Goal: Task Accomplishment & Management: Manage account settings

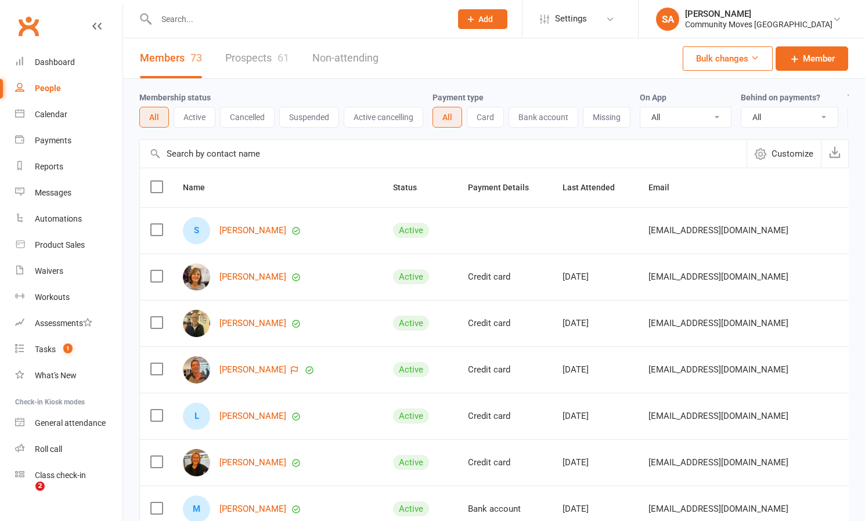
select select "100"
click at [59, 114] on div "Calendar" at bounding box center [51, 113] width 33 height 9
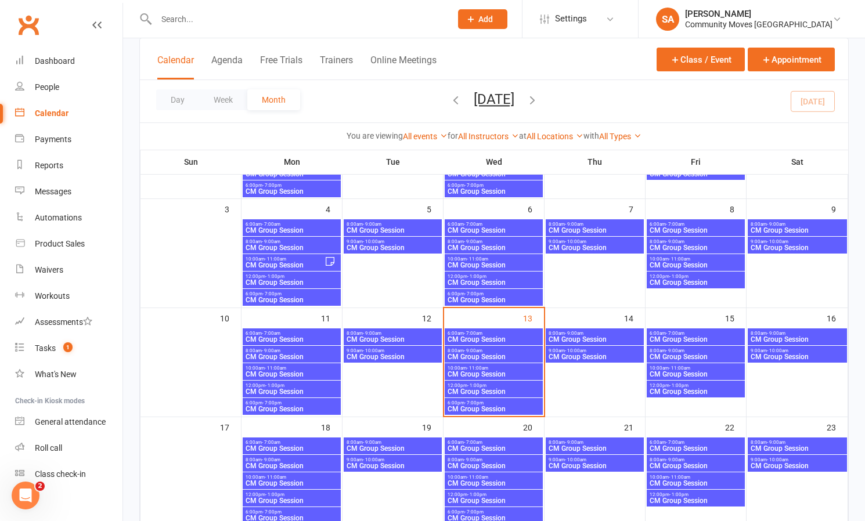
scroll to position [158, 0]
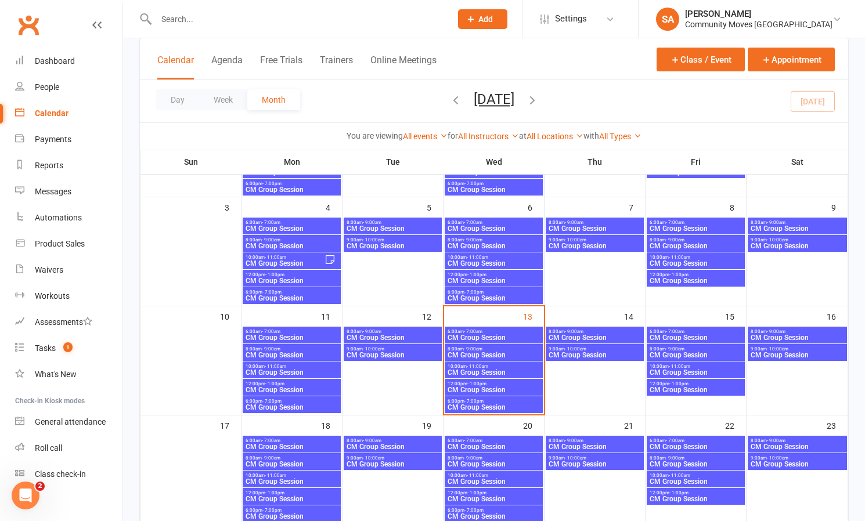
click at [474, 350] on span "- 9:00am" at bounding box center [473, 349] width 19 height 5
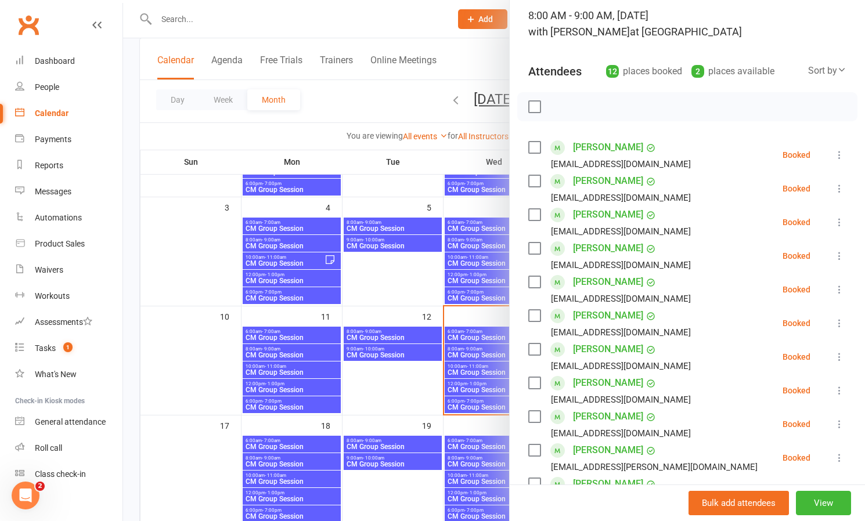
scroll to position [79, 0]
click at [843, 153] on icon at bounding box center [840, 154] width 12 height 12
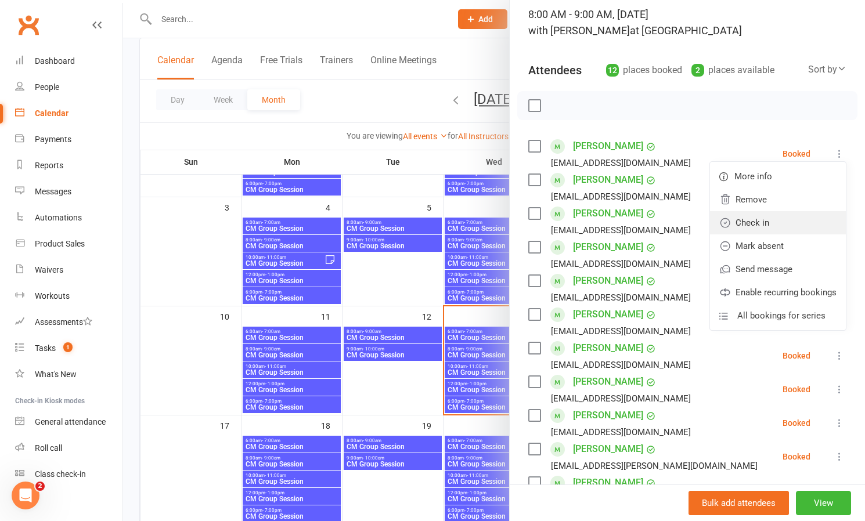
click at [765, 220] on link "Check in" at bounding box center [778, 222] width 136 height 23
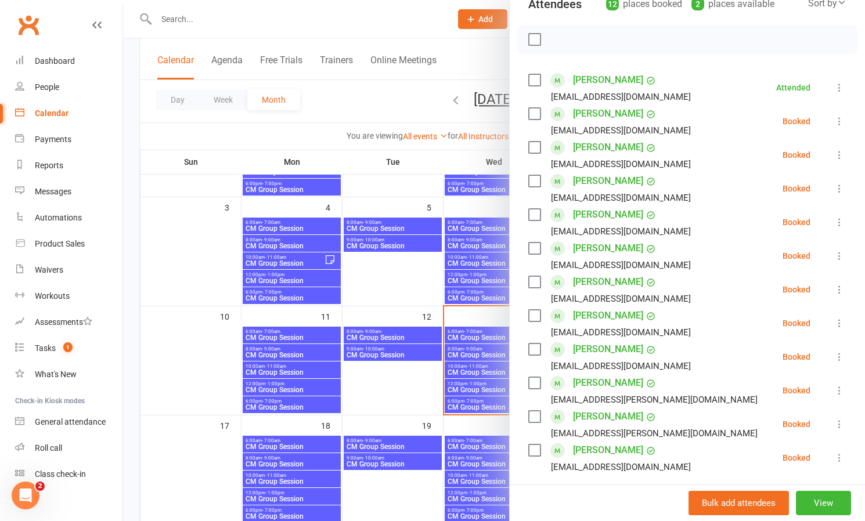
scroll to position [149, 0]
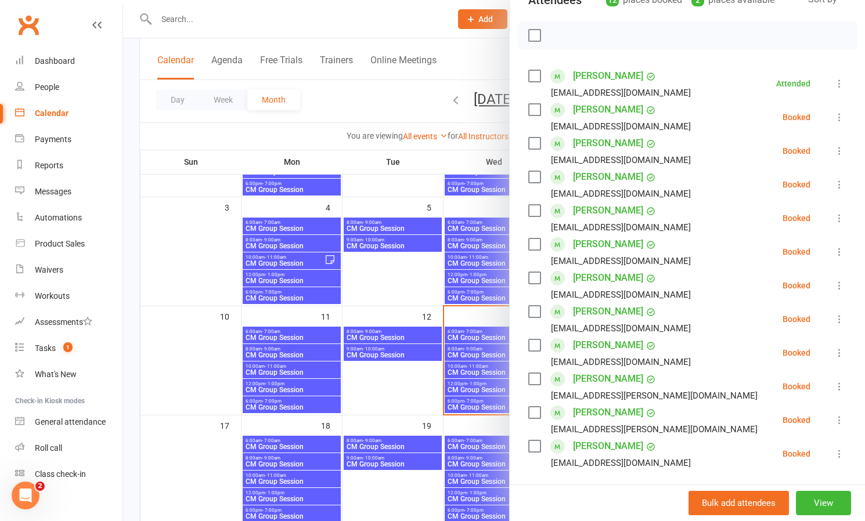
click at [840, 284] on icon at bounding box center [840, 286] width 12 height 12
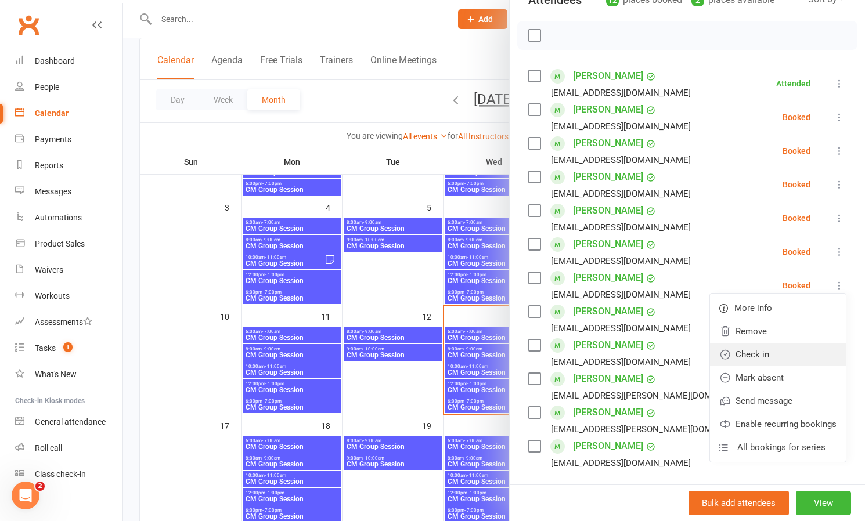
click at [765, 353] on link "Check in" at bounding box center [778, 354] width 136 height 23
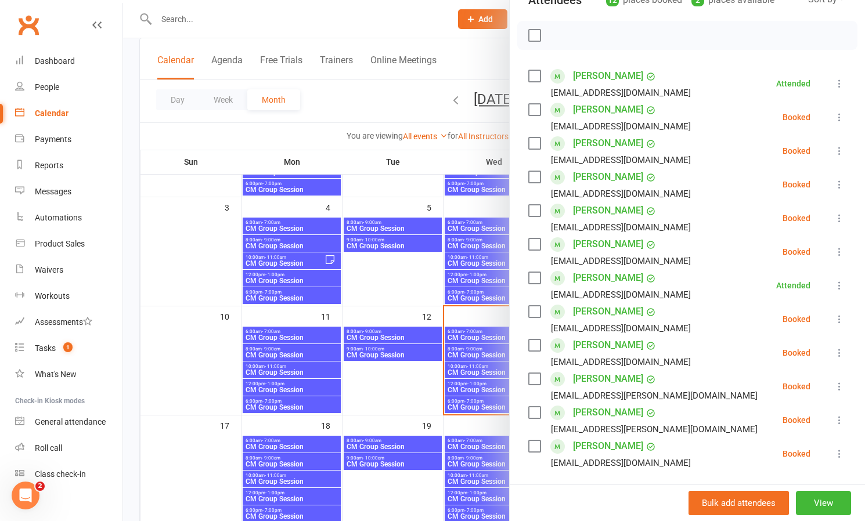
click at [843, 314] on button at bounding box center [840, 319] width 14 height 14
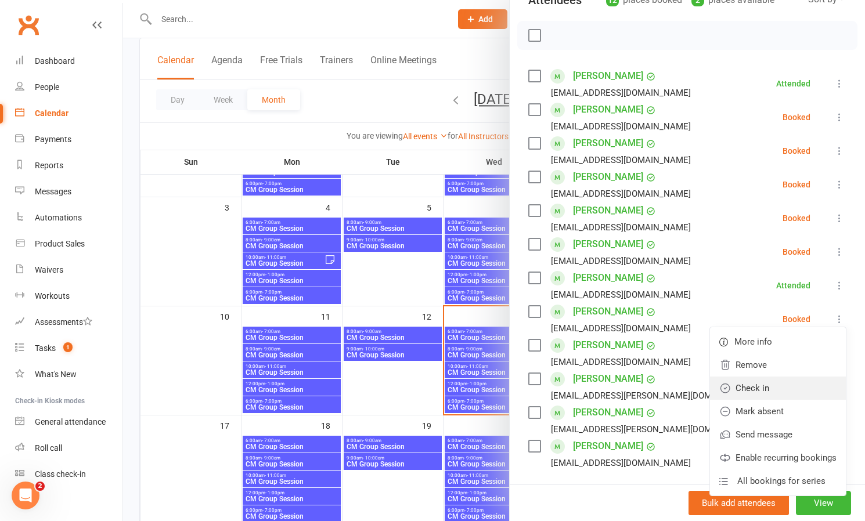
click at [761, 387] on link "Check in" at bounding box center [778, 388] width 136 height 23
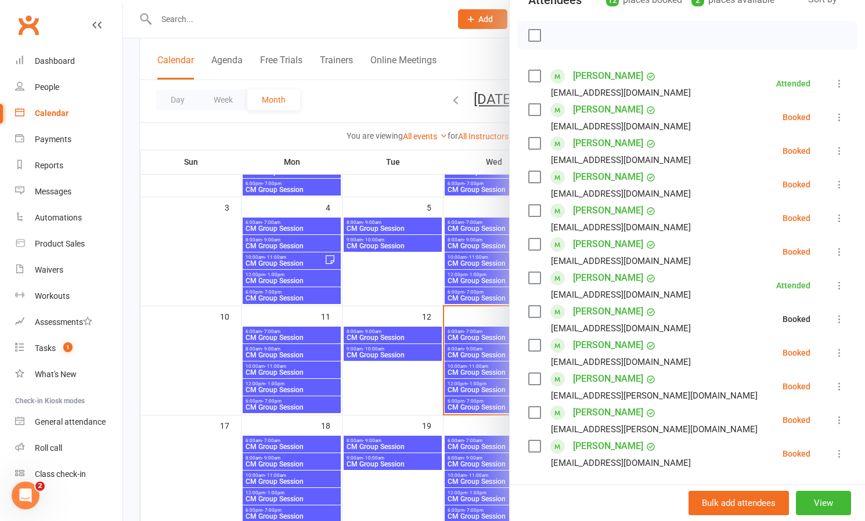
scroll to position [179, 0]
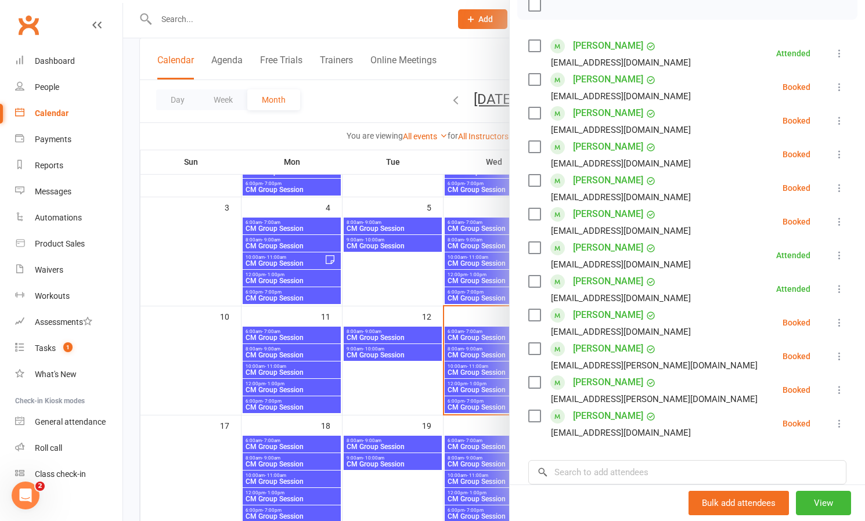
click at [832, 420] on li "[PERSON_NAME] [EMAIL_ADDRESS][DOMAIN_NAME] Booked More info Remove Check in Mar…" at bounding box center [687, 424] width 318 height 34
click at [840, 423] on icon at bounding box center [840, 424] width 12 height 12
click at [756, 488] on link "Check in" at bounding box center [778, 492] width 136 height 23
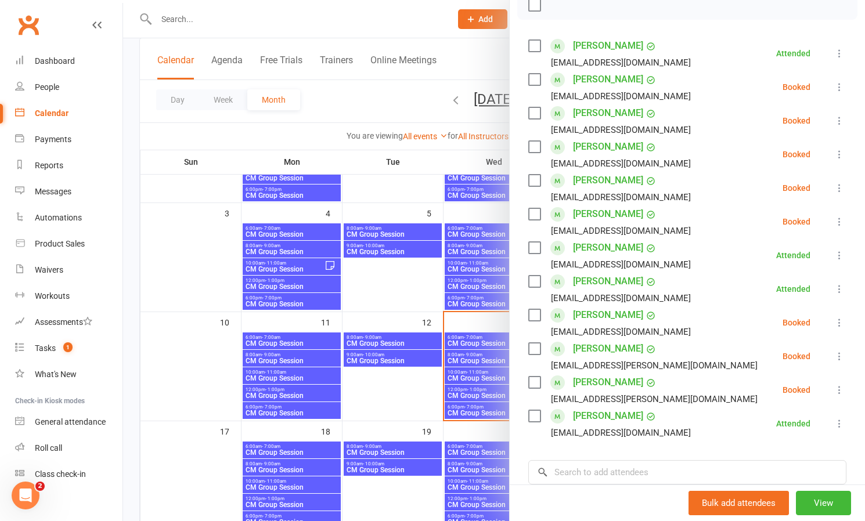
scroll to position [179, 0]
click at [839, 389] on icon at bounding box center [840, 391] width 12 height 12
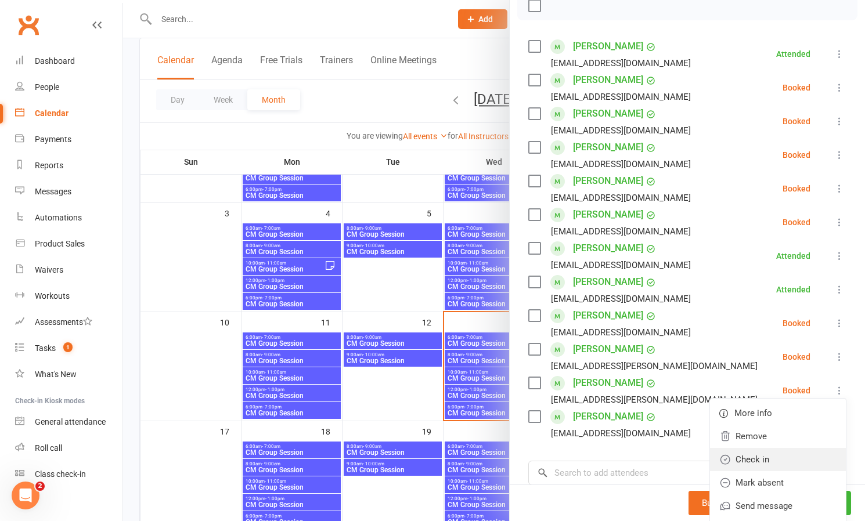
click at [764, 455] on link "Check in" at bounding box center [778, 459] width 136 height 23
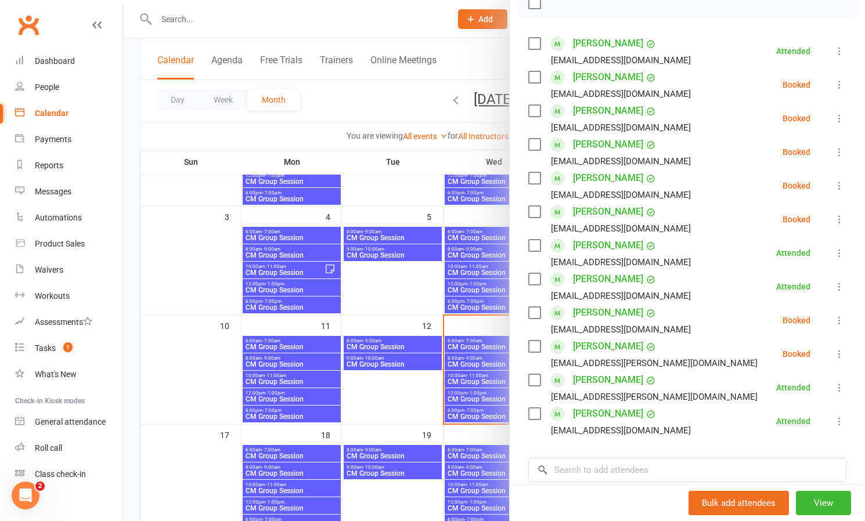
scroll to position [149, 0]
click at [840, 215] on icon at bounding box center [840, 220] width 12 height 12
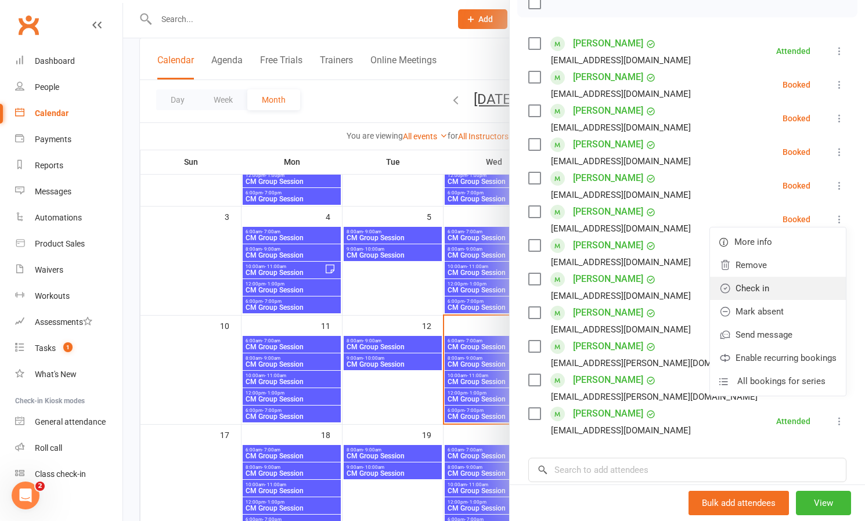
click at [769, 288] on link "Check in" at bounding box center [778, 288] width 136 height 23
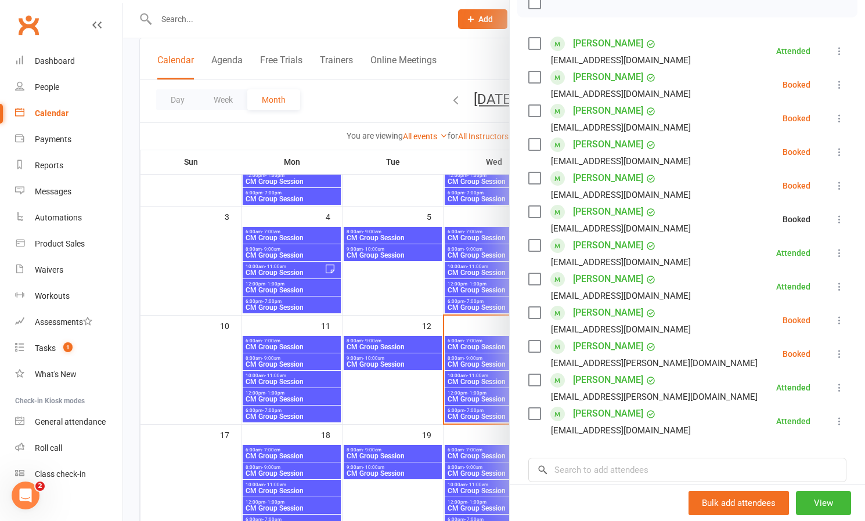
click at [840, 185] on icon at bounding box center [840, 186] width 12 height 12
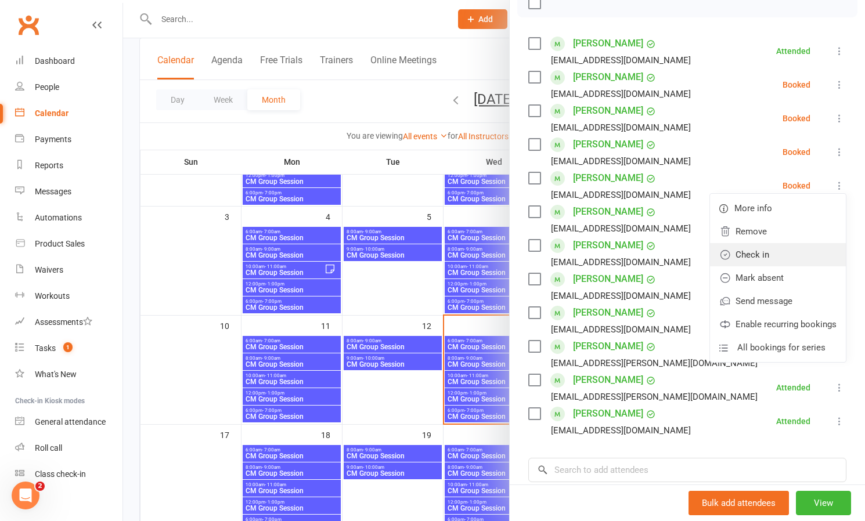
click at [760, 252] on link "Check in" at bounding box center [778, 254] width 136 height 23
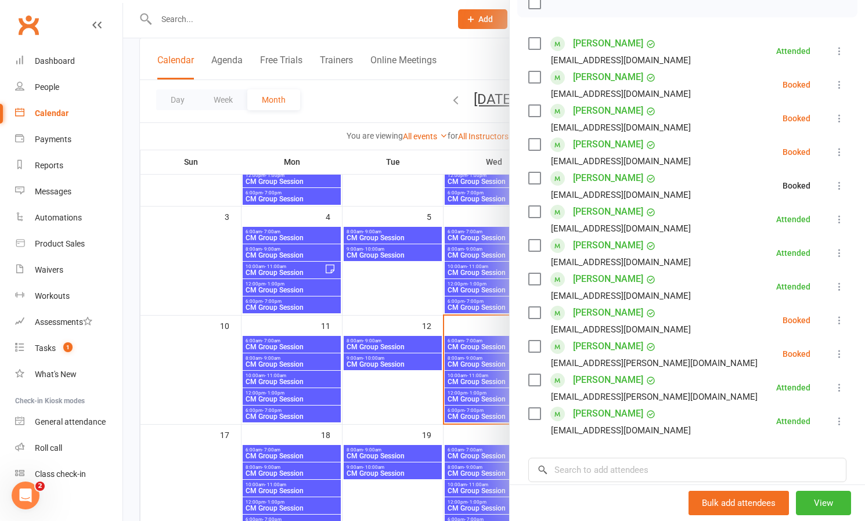
click at [842, 151] on icon at bounding box center [840, 152] width 12 height 12
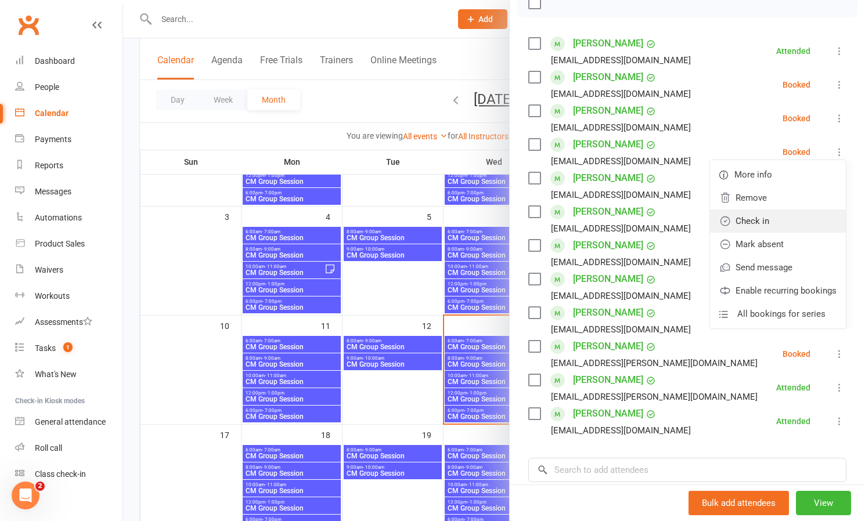
click at [765, 220] on link "Check in" at bounding box center [778, 221] width 136 height 23
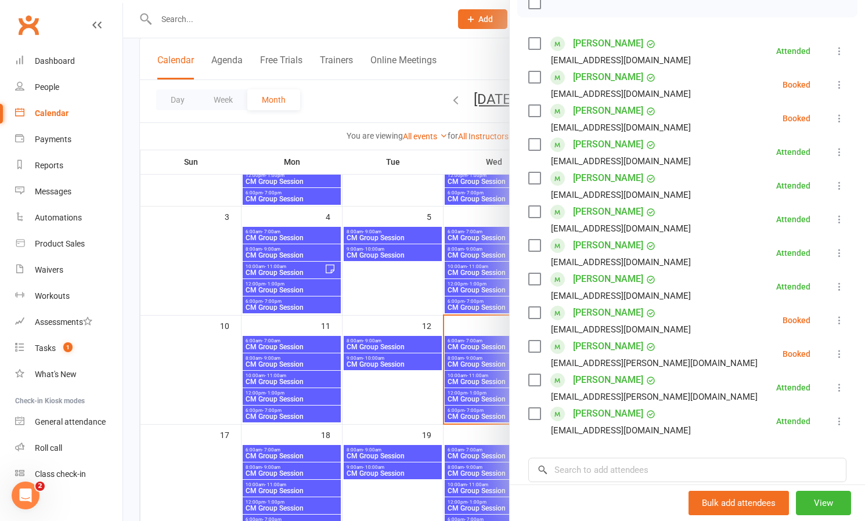
click at [839, 117] on icon at bounding box center [840, 119] width 12 height 12
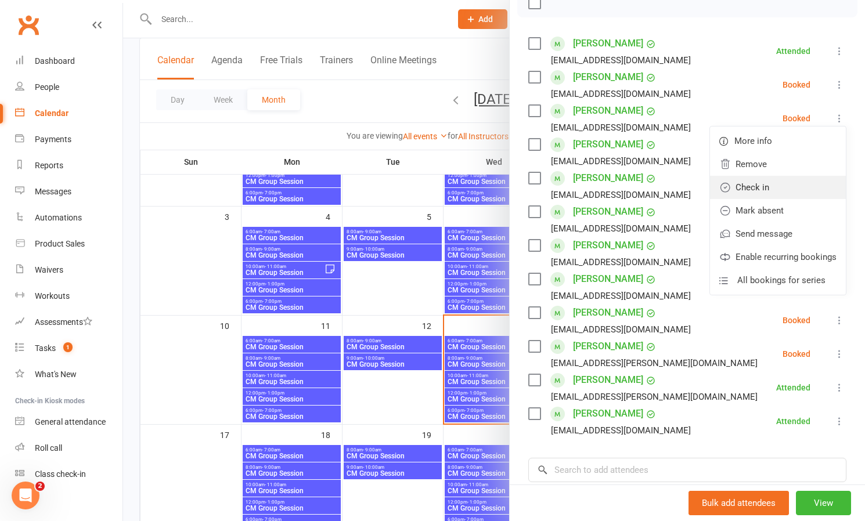
click at [768, 186] on link "Check in" at bounding box center [778, 187] width 136 height 23
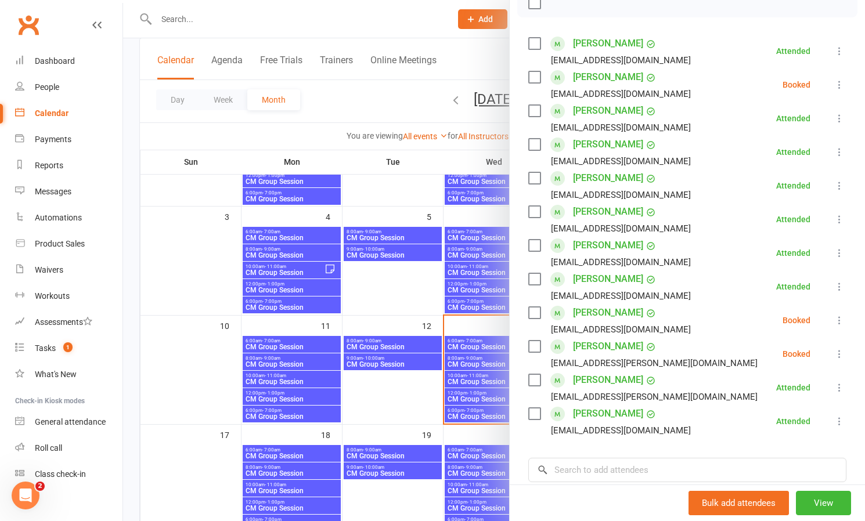
scroll to position [203, 0]
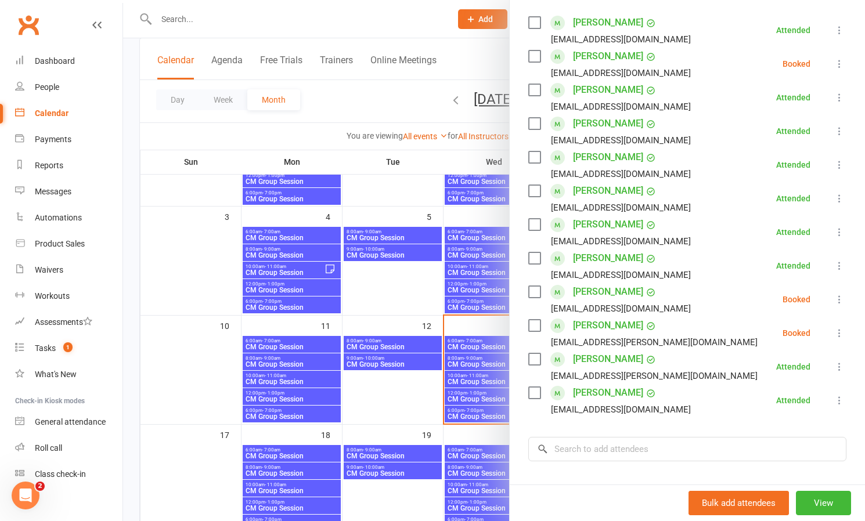
click at [840, 299] on icon at bounding box center [840, 300] width 12 height 12
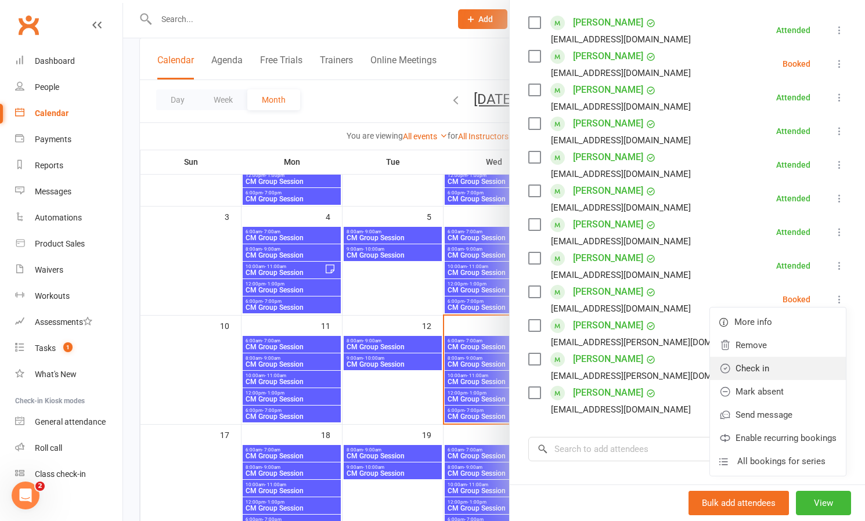
click at [762, 362] on link "Check in" at bounding box center [778, 368] width 136 height 23
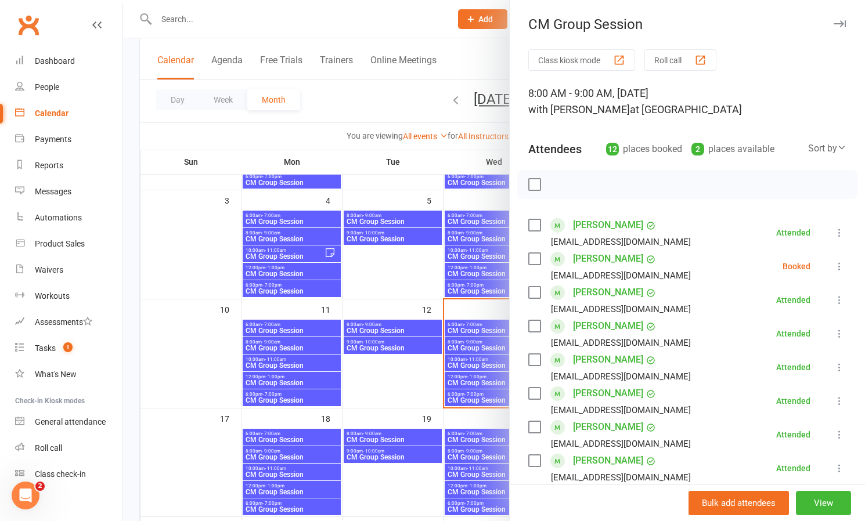
scroll to position [168, 0]
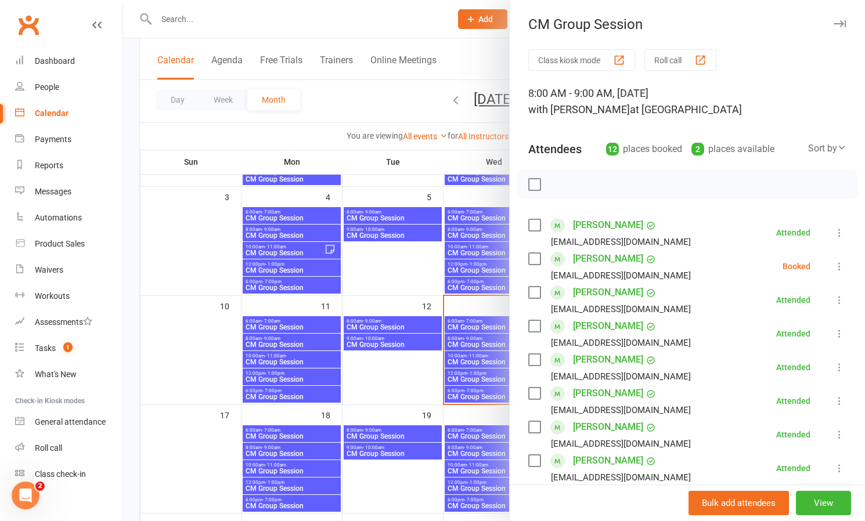
click at [837, 264] on icon at bounding box center [840, 267] width 12 height 12
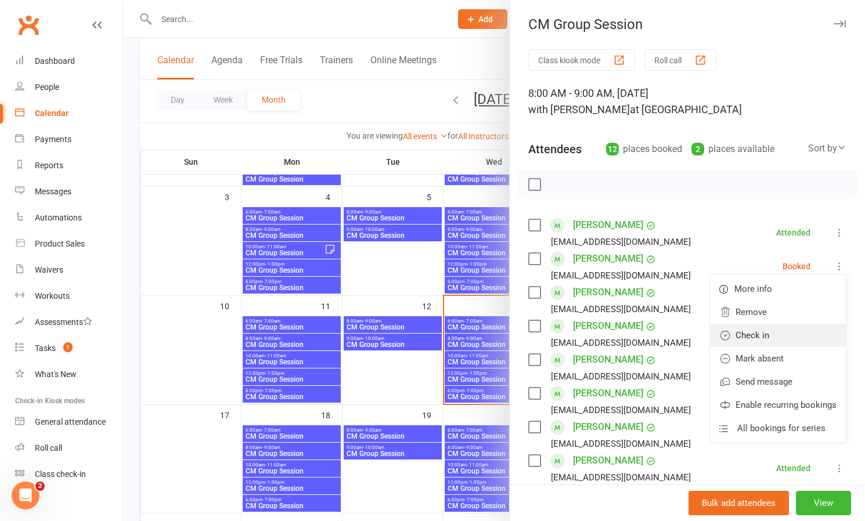
click at [758, 339] on link "Check in" at bounding box center [778, 335] width 136 height 23
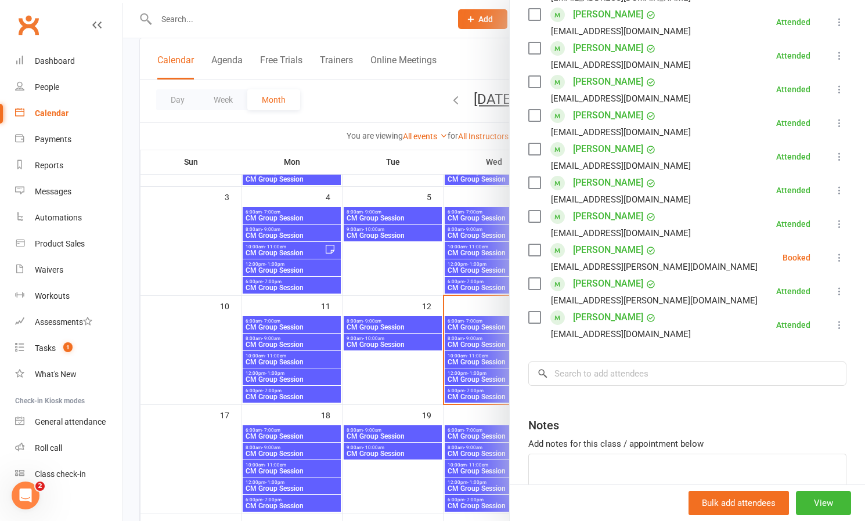
scroll to position [280, 0]
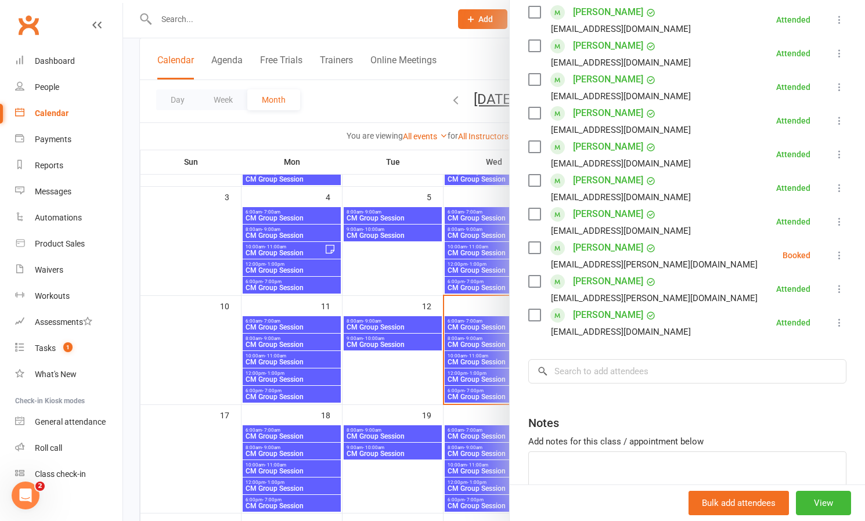
click at [840, 255] on icon at bounding box center [840, 256] width 12 height 12
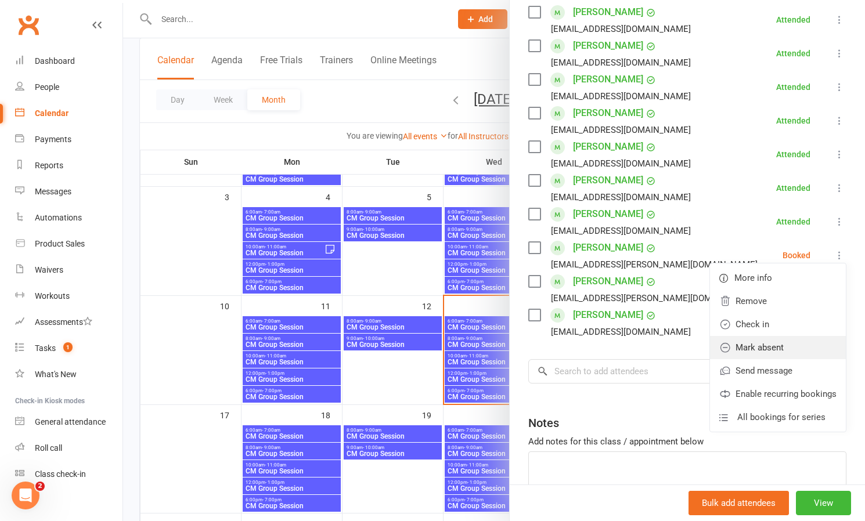
click at [761, 346] on link "Mark absent" at bounding box center [778, 347] width 136 height 23
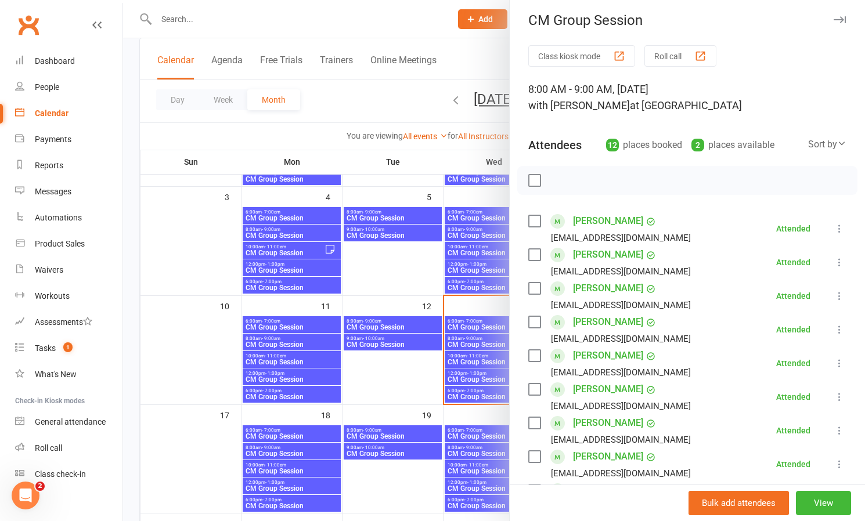
scroll to position [3, 0]
click at [480, 357] on div at bounding box center [494, 260] width 742 height 521
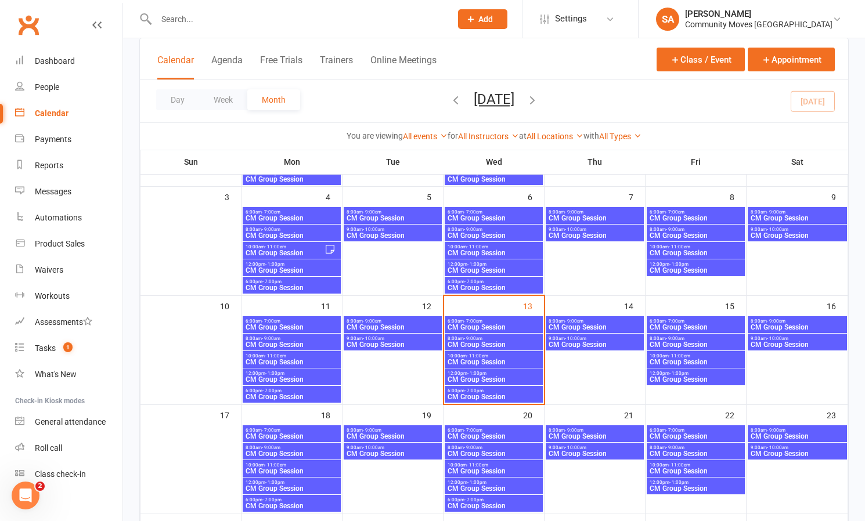
click at [480, 357] on span "- 11:00am" at bounding box center [477, 356] width 21 height 5
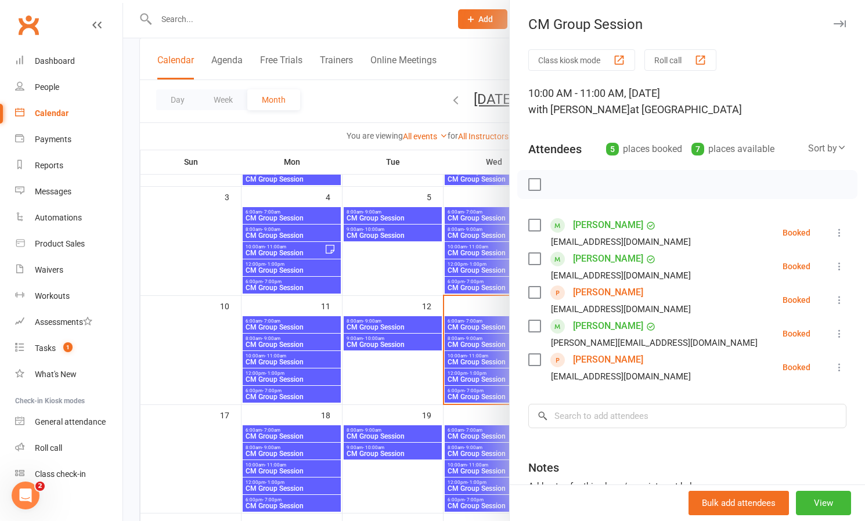
click at [468, 377] on div at bounding box center [494, 260] width 742 height 521
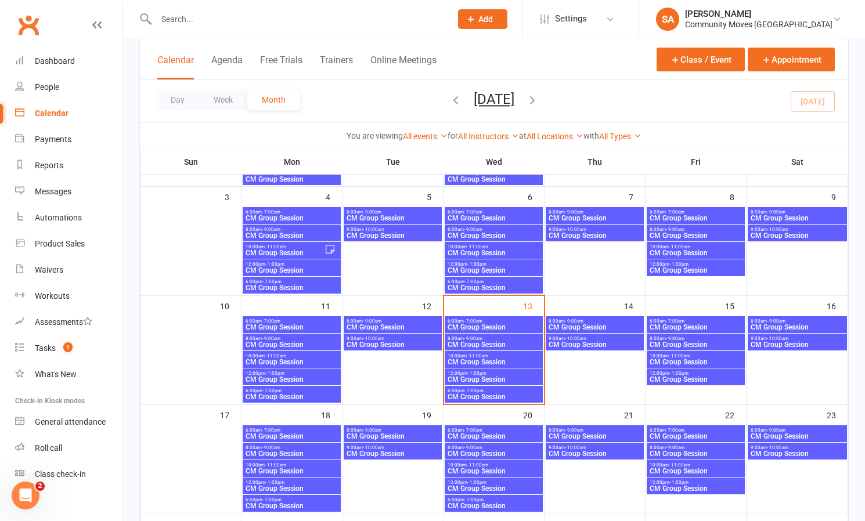
click at [468, 377] on span "CM Group Session" at bounding box center [493, 379] width 93 height 7
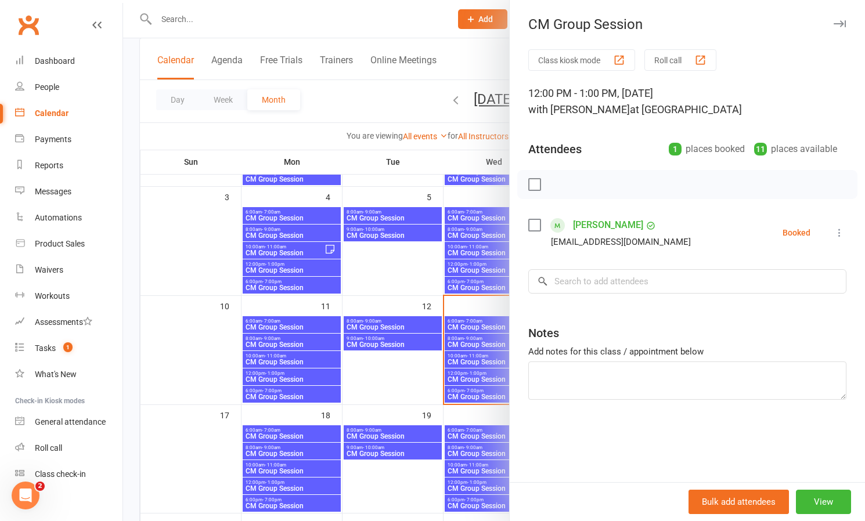
drag, startPoint x: 384, startPoint y: 275, endPoint x: 382, endPoint y: 282, distance: 6.6
click at [384, 276] on div at bounding box center [494, 260] width 742 height 521
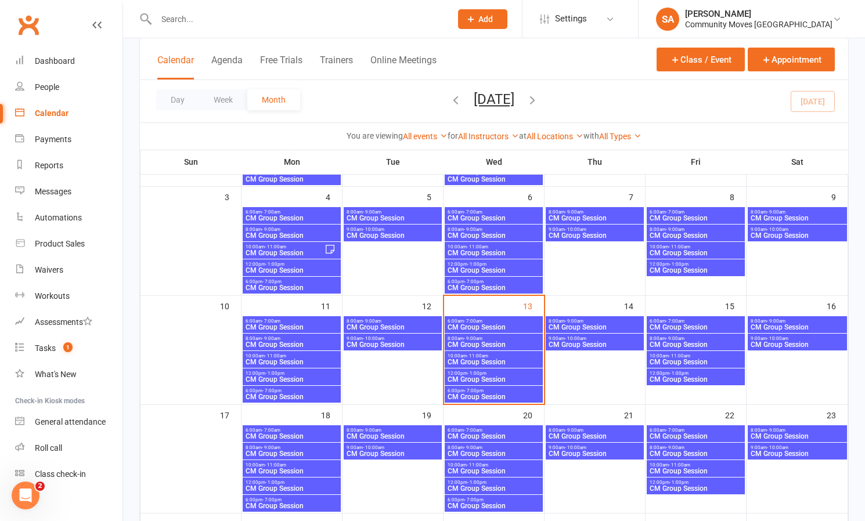
click at [479, 391] on span "- 7:00pm" at bounding box center [474, 391] width 19 height 5
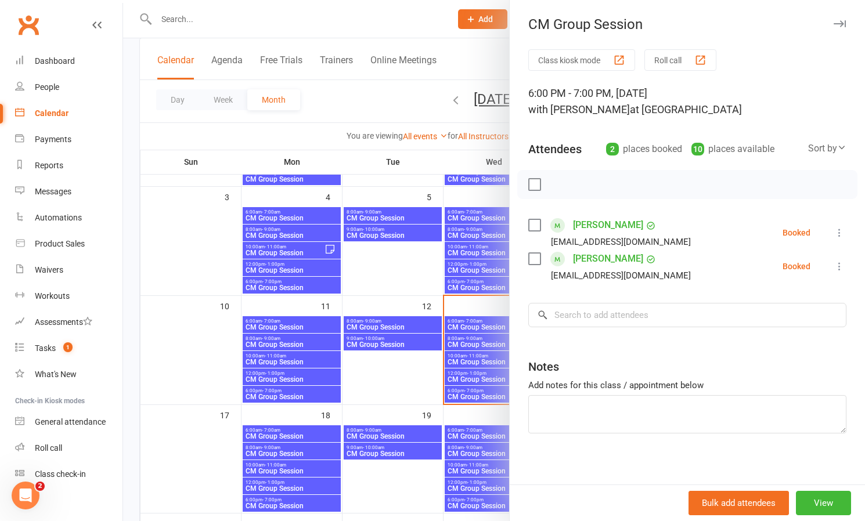
click at [471, 373] on div at bounding box center [494, 260] width 742 height 521
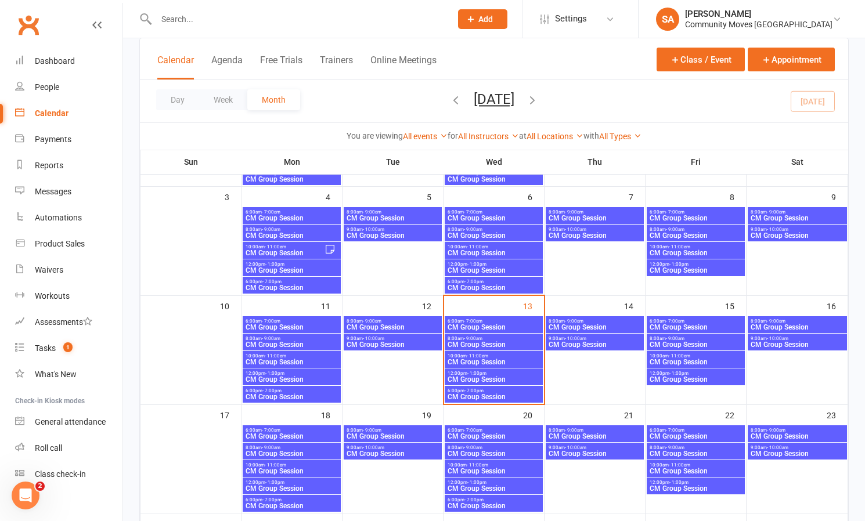
click at [467, 362] on span "CM Group Session" at bounding box center [493, 362] width 93 height 7
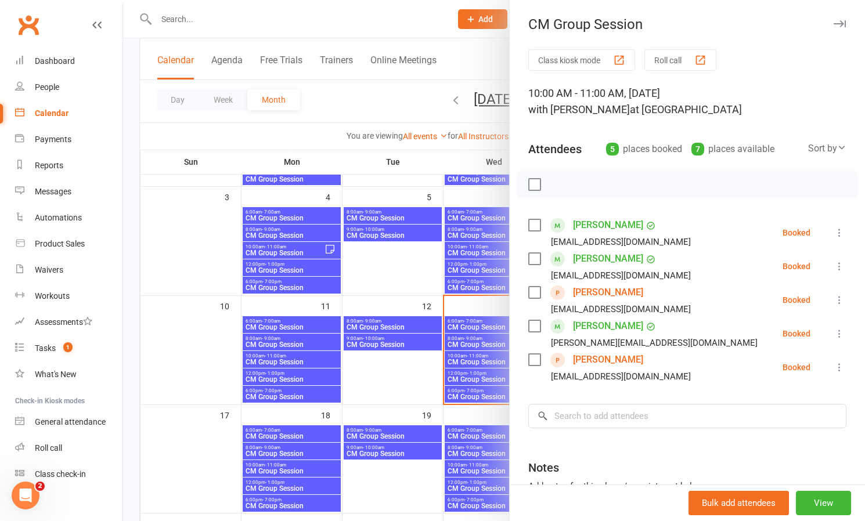
click at [128, 100] on div at bounding box center [494, 260] width 742 height 521
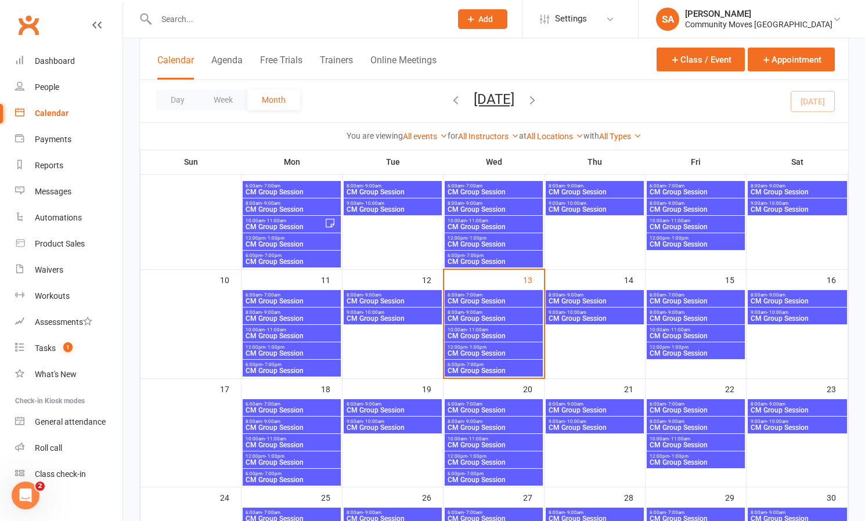
scroll to position [194, 0]
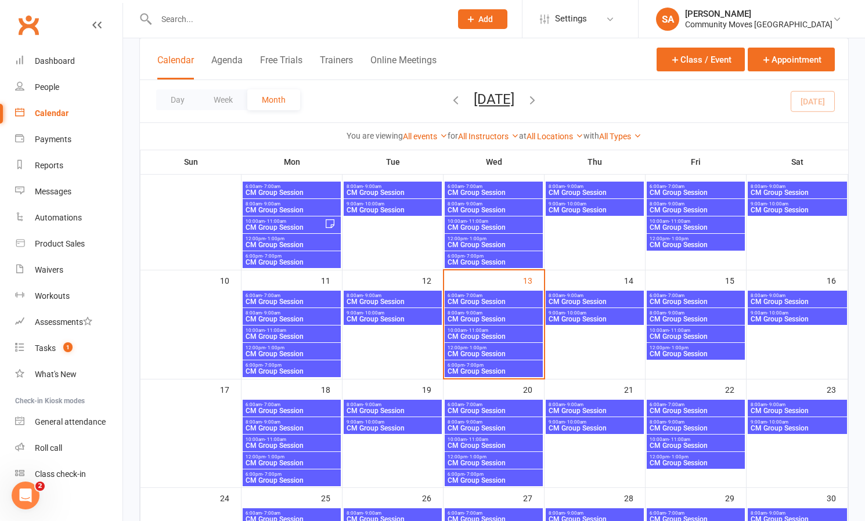
click at [495, 334] on span "CM Group Session" at bounding box center [493, 336] width 93 height 7
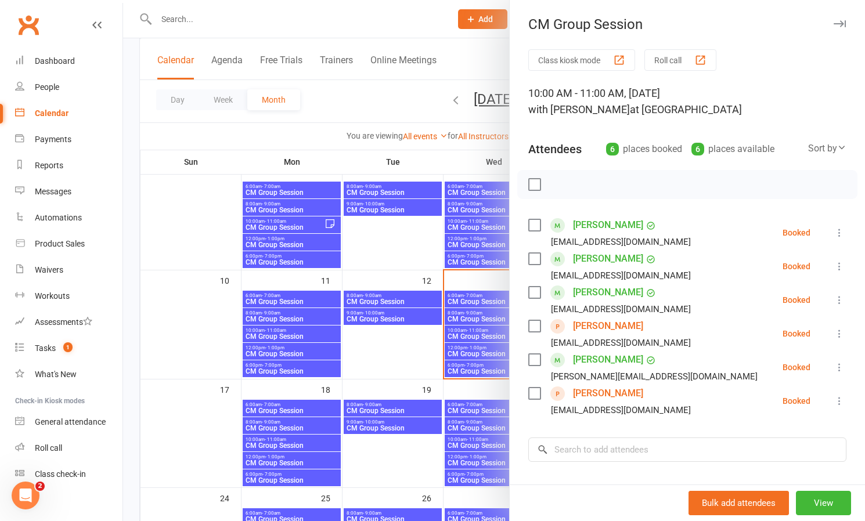
click at [467, 350] on div at bounding box center [494, 260] width 742 height 521
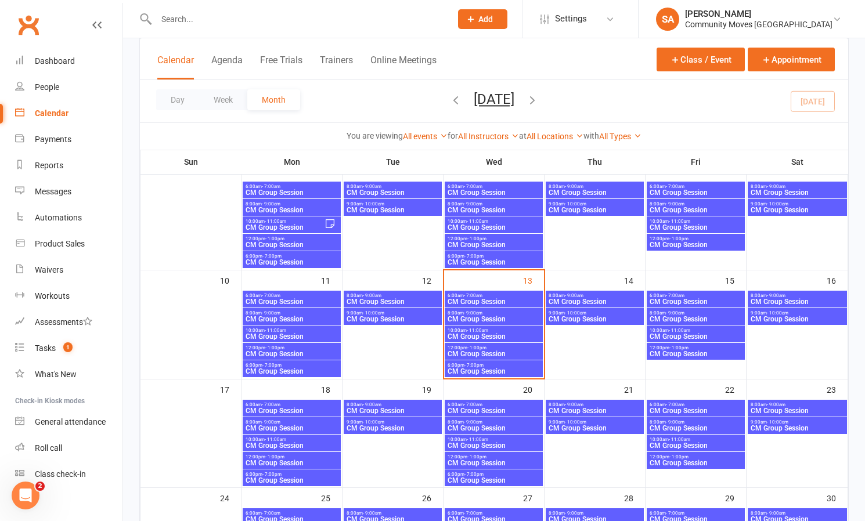
click at [467, 351] on span "CM Group Session" at bounding box center [493, 354] width 93 height 7
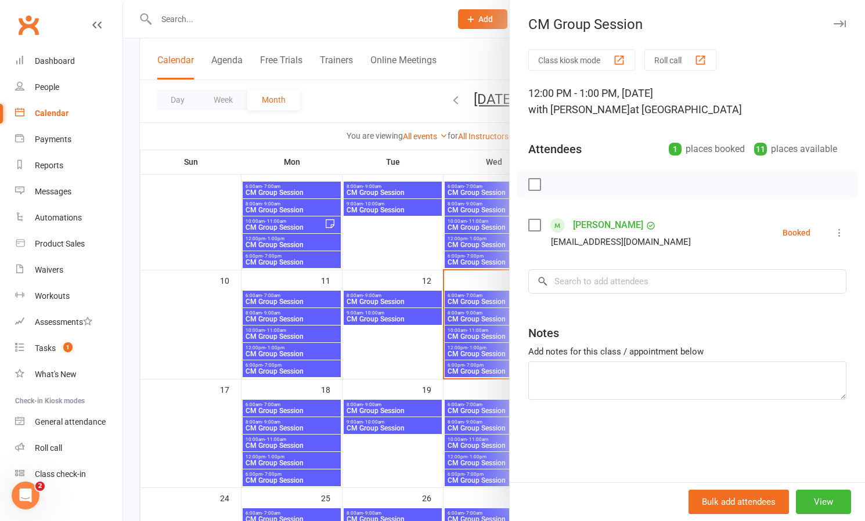
click at [382, 240] on div at bounding box center [494, 260] width 742 height 521
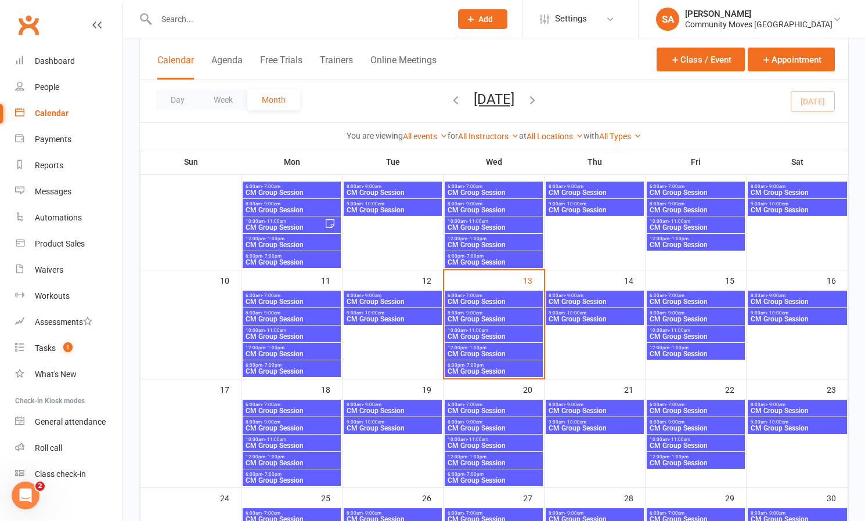
scroll to position [192, 0]
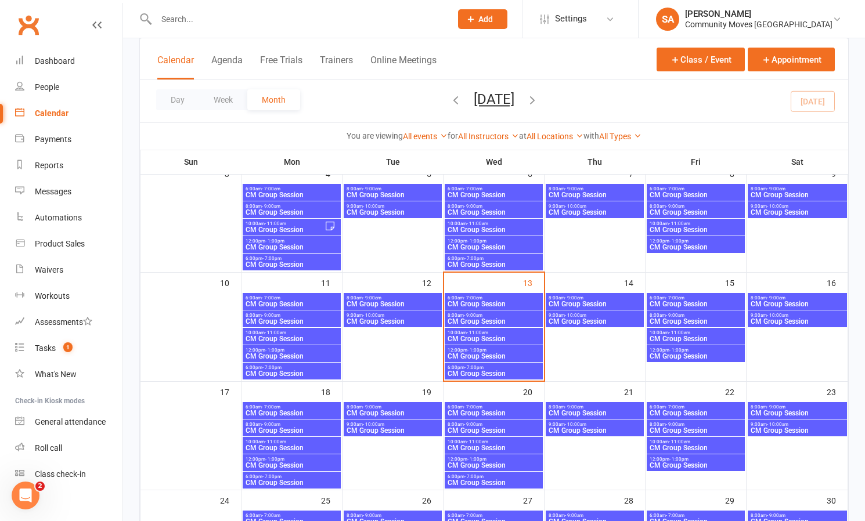
click at [461, 353] on span "CM Group Session" at bounding box center [493, 356] width 93 height 7
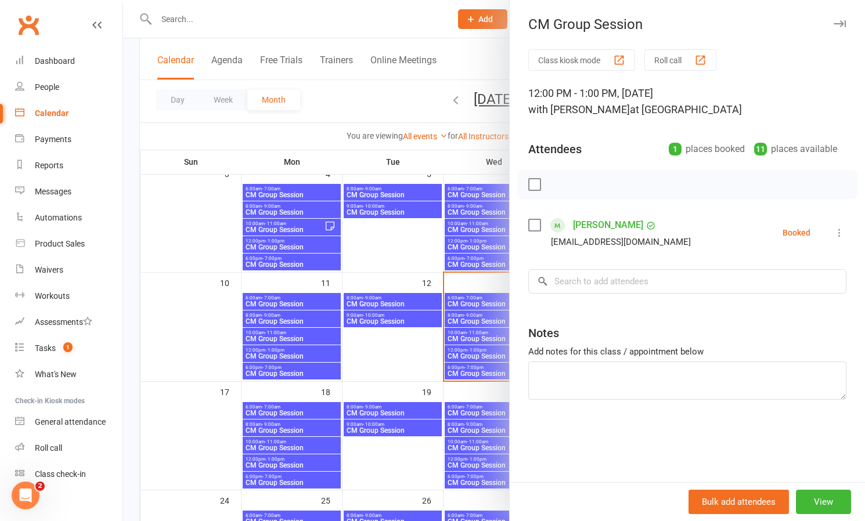
click at [461, 335] on div at bounding box center [494, 260] width 742 height 521
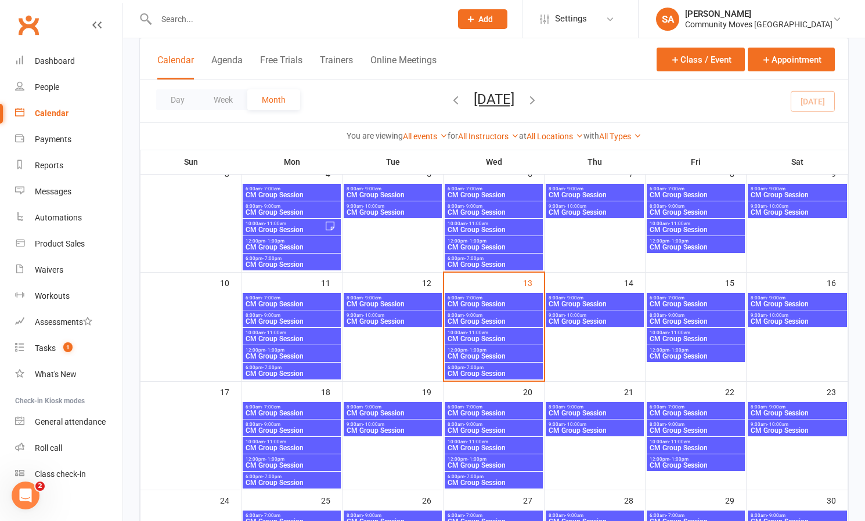
click at [461, 336] on span "CM Group Session" at bounding box center [493, 339] width 93 height 7
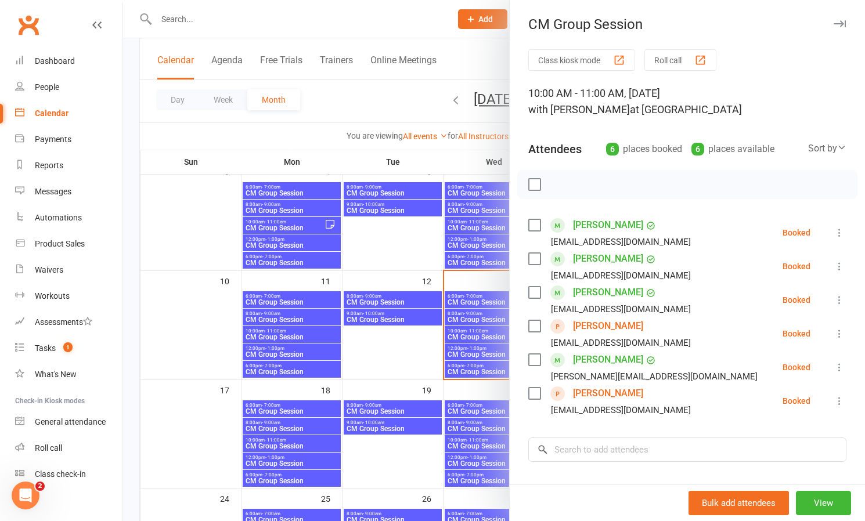
click at [844, 333] on icon at bounding box center [840, 334] width 12 height 12
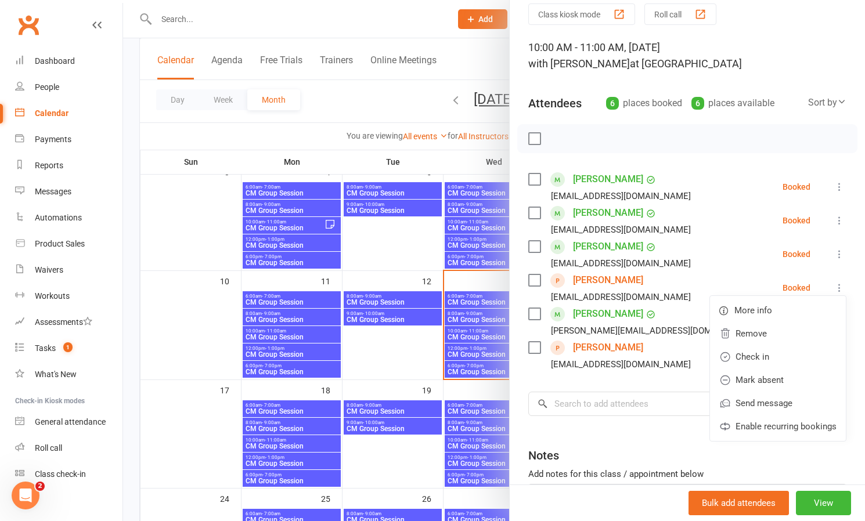
drag, startPoint x: 840, startPoint y: 186, endPoint x: 847, endPoint y: 182, distance: 8.1
click at [847, 182] on div "Class kiosk mode Roll call 10:00 AM - 11:00 AM, [DATE] with [PERSON_NAME] at Na…" at bounding box center [687, 291] width 355 height 577
click at [840, 254] on icon at bounding box center [840, 255] width 12 height 12
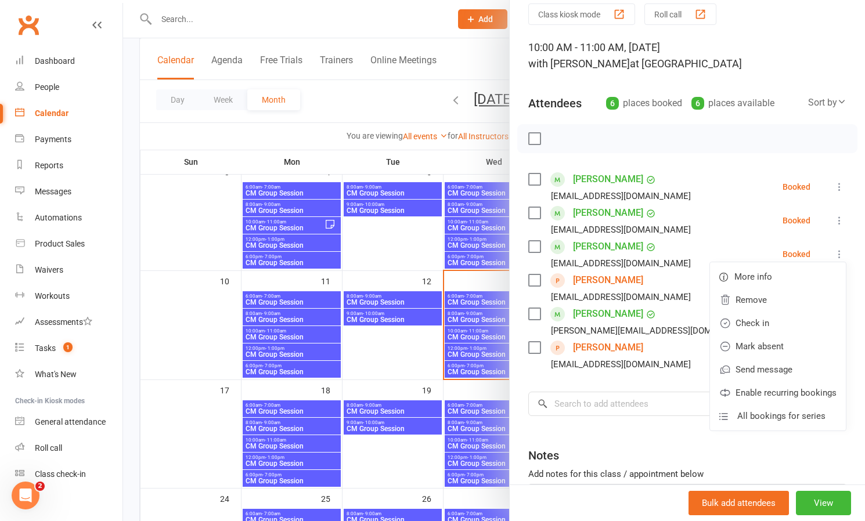
click at [718, 204] on li "[PERSON_NAME] [EMAIL_ADDRESS][DOMAIN_NAME] Booked More info Remove Check in Mar…" at bounding box center [687, 221] width 318 height 34
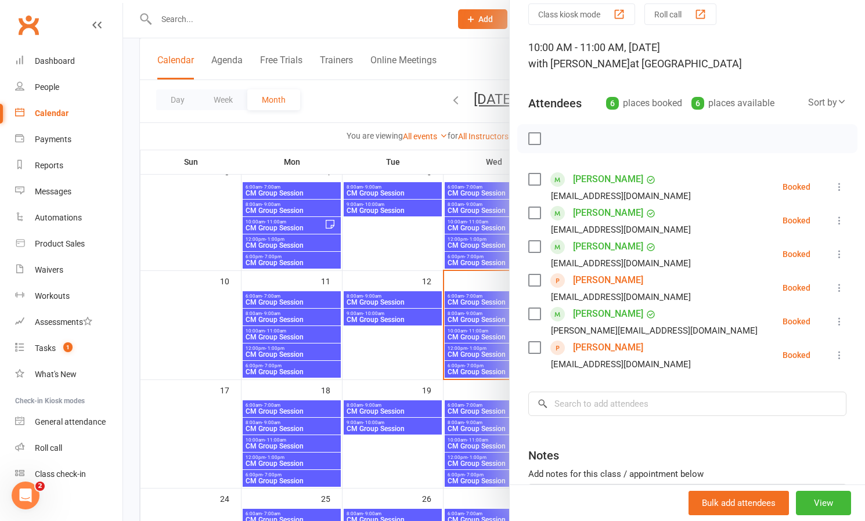
click at [840, 251] on icon at bounding box center [840, 255] width 12 height 12
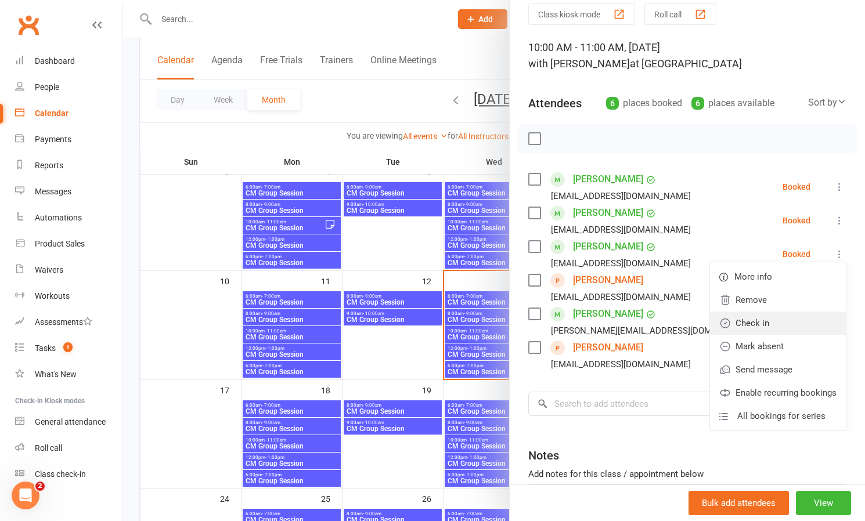
click at [760, 322] on link "Check in" at bounding box center [778, 323] width 136 height 23
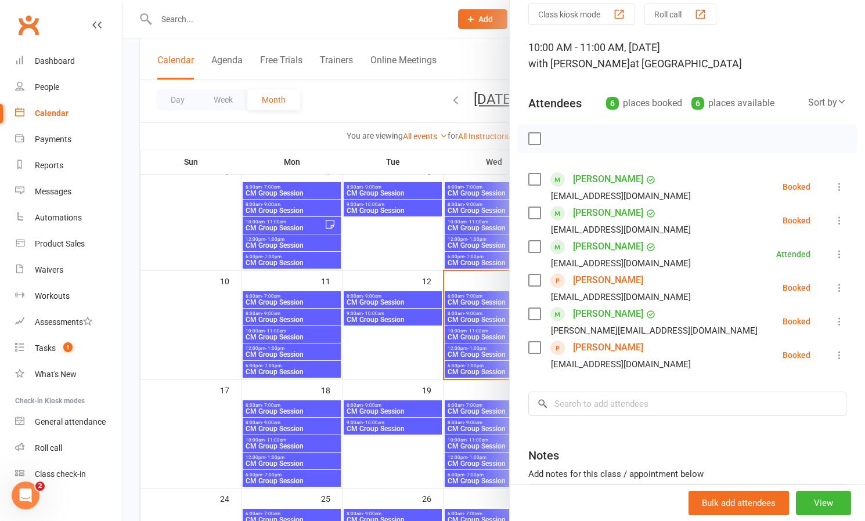
click at [840, 319] on icon at bounding box center [840, 322] width 12 height 12
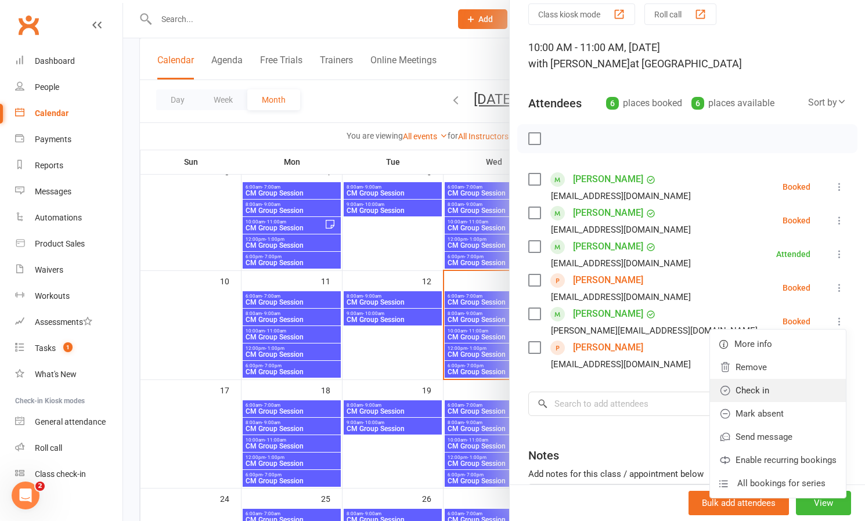
click at [758, 388] on link "Check in" at bounding box center [778, 390] width 136 height 23
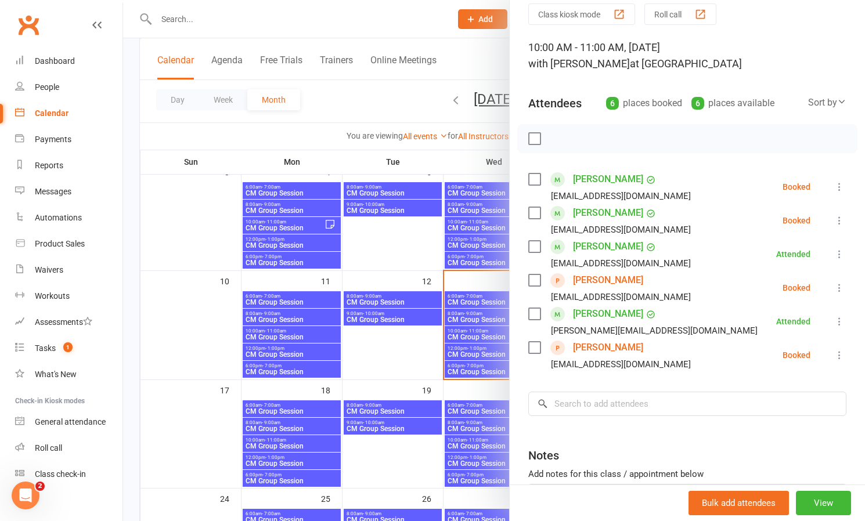
click at [840, 285] on icon at bounding box center [840, 288] width 12 height 12
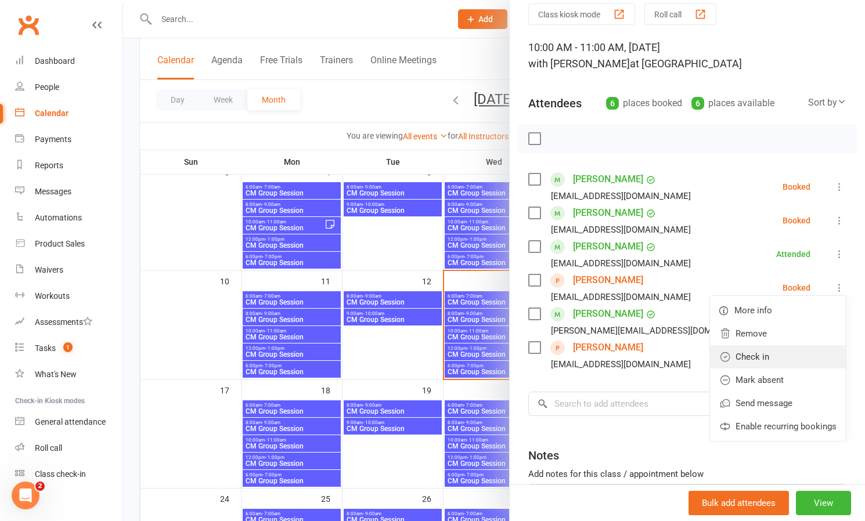
click at [763, 359] on link "Check in" at bounding box center [778, 357] width 136 height 23
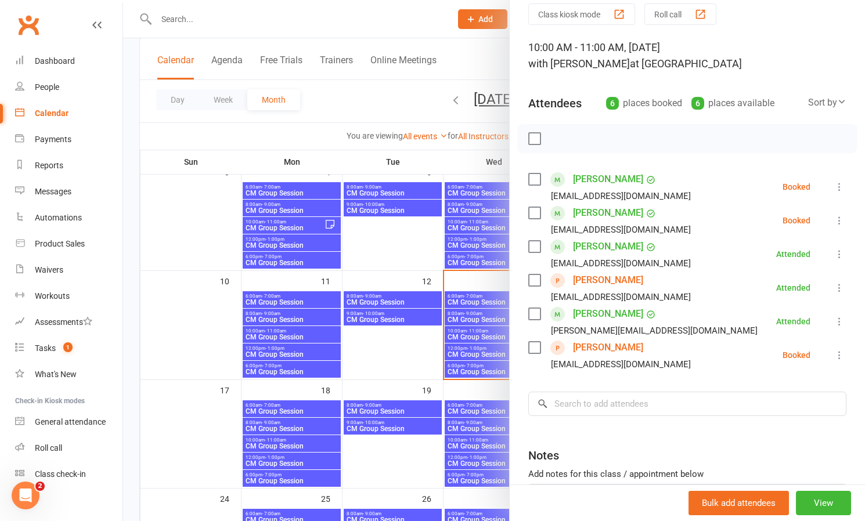
click at [837, 354] on icon at bounding box center [840, 356] width 12 height 12
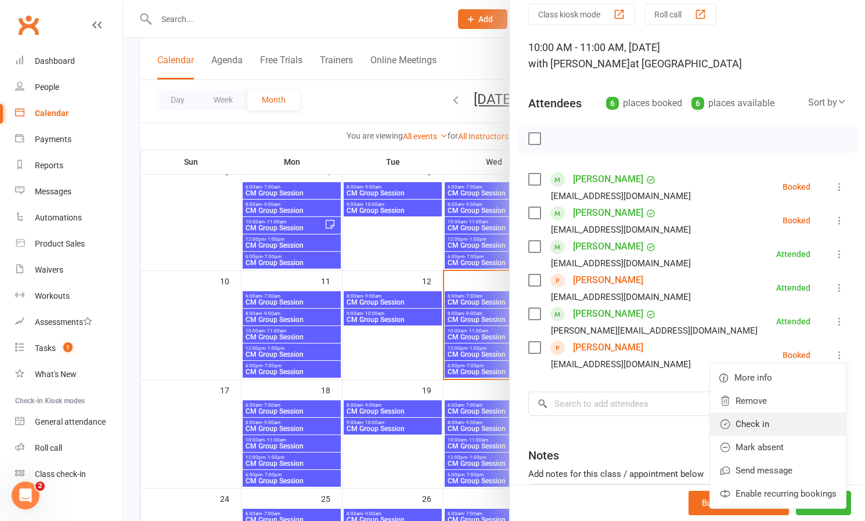
click at [759, 420] on link "Check in" at bounding box center [778, 424] width 136 height 23
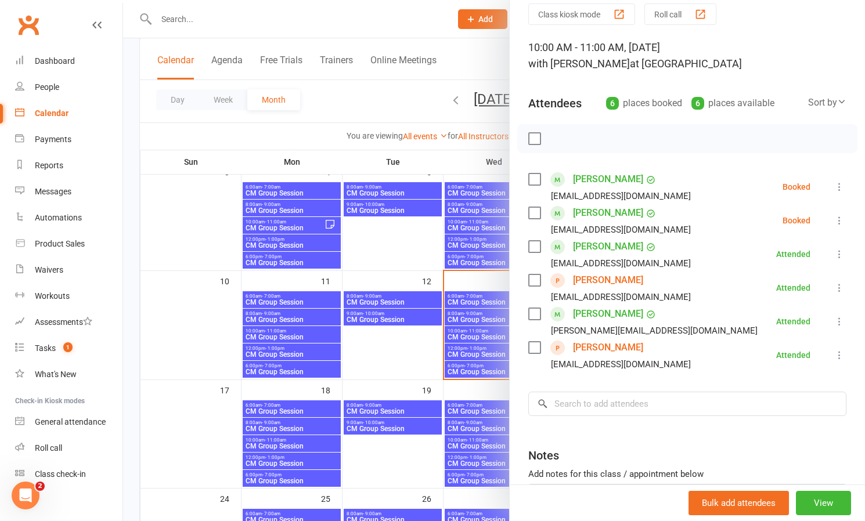
click at [392, 318] on div at bounding box center [494, 260] width 742 height 521
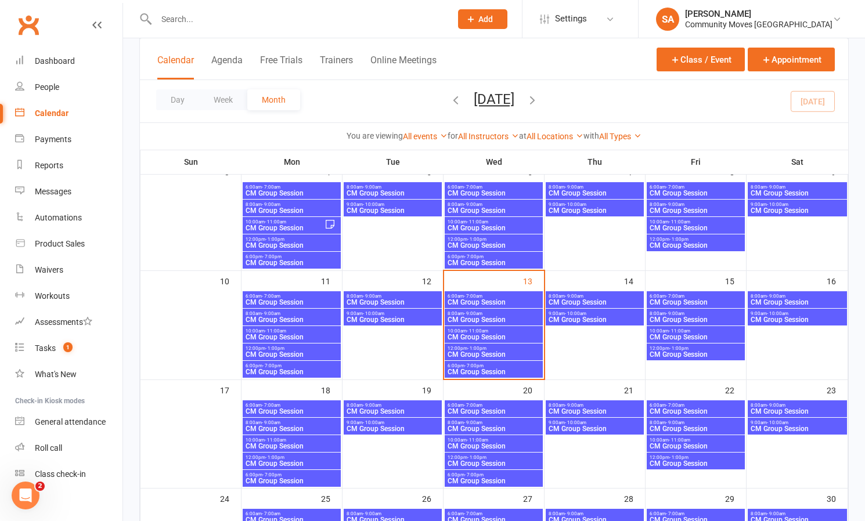
click at [392, 318] on span "CM Group Session" at bounding box center [392, 319] width 93 height 7
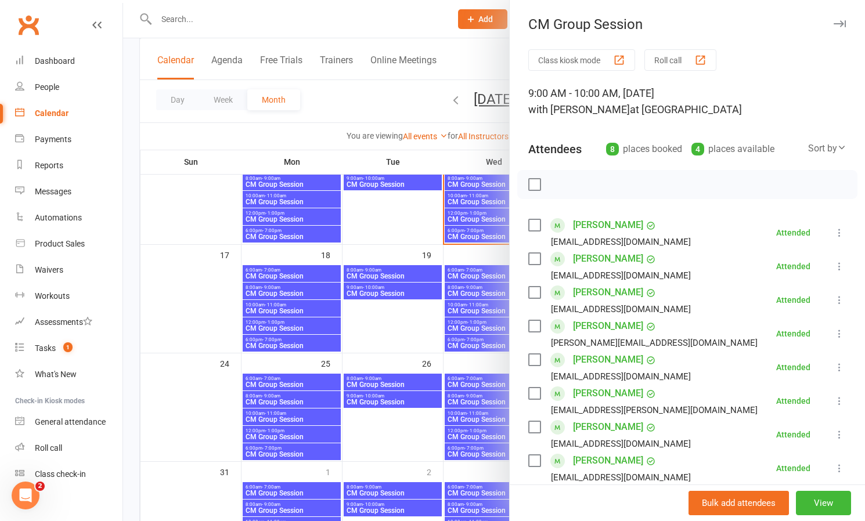
scroll to position [329, 0]
click at [392, 220] on div at bounding box center [494, 260] width 742 height 521
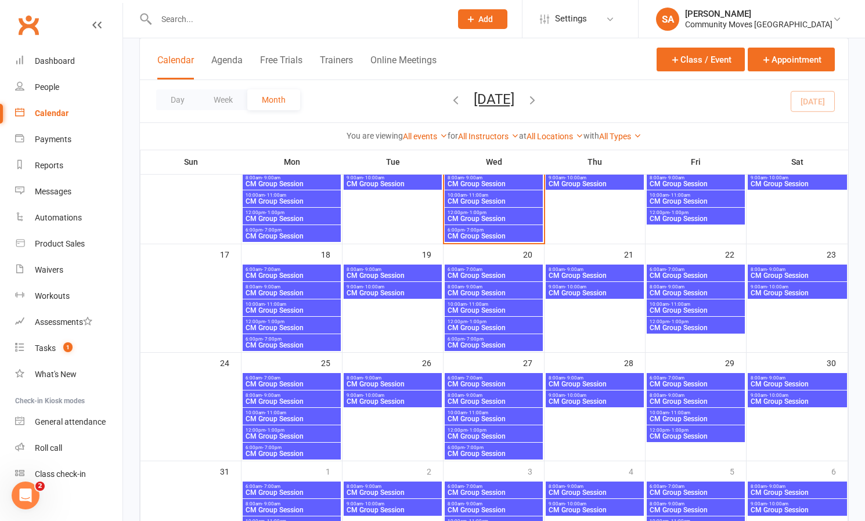
click at [479, 287] on span "- 9:00am" at bounding box center [473, 287] width 19 height 5
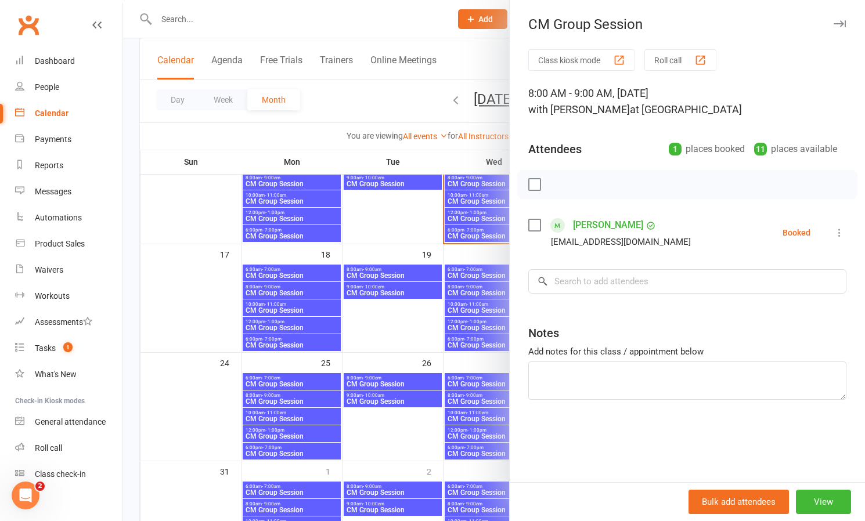
click at [478, 311] on div at bounding box center [494, 260] width 742 height 521
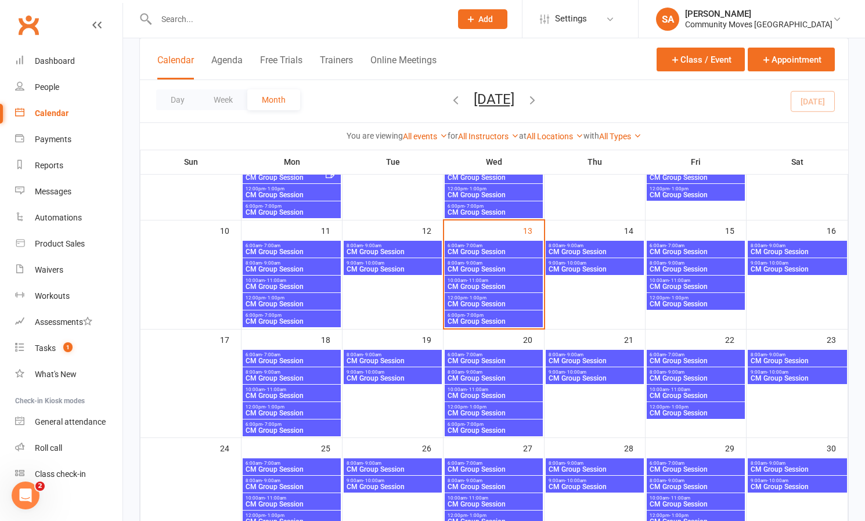
scroll to position [240, 0]
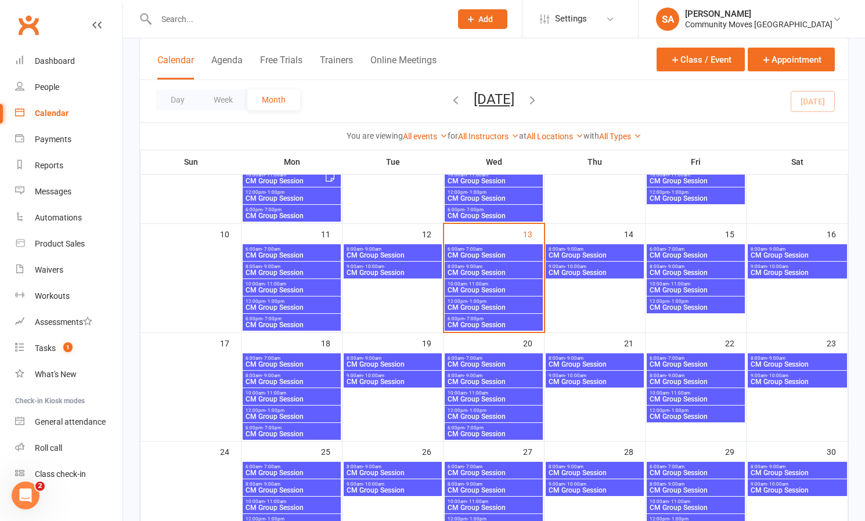
click at [484, 265] on span "8:00am - 9:00am" at bounding box center [493, 266] width 93 height 5
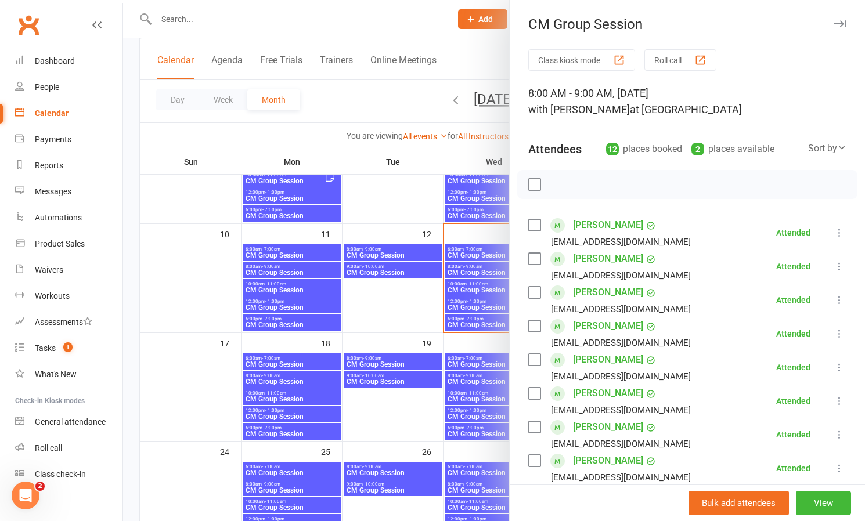
click at [480, 286] on div at bounding box center [494, 260] width 742 height 521
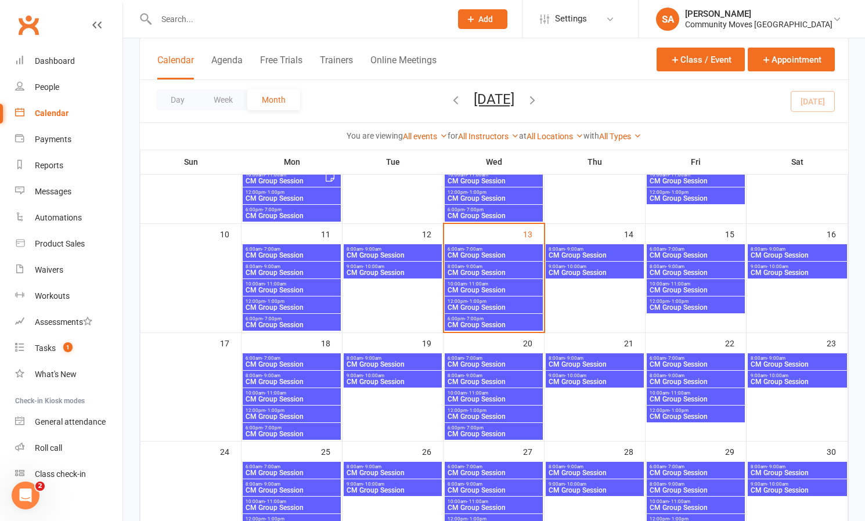
click at [480, 287] on span "CM Group Session" at bounding box center [493, 290] width 93 height 7
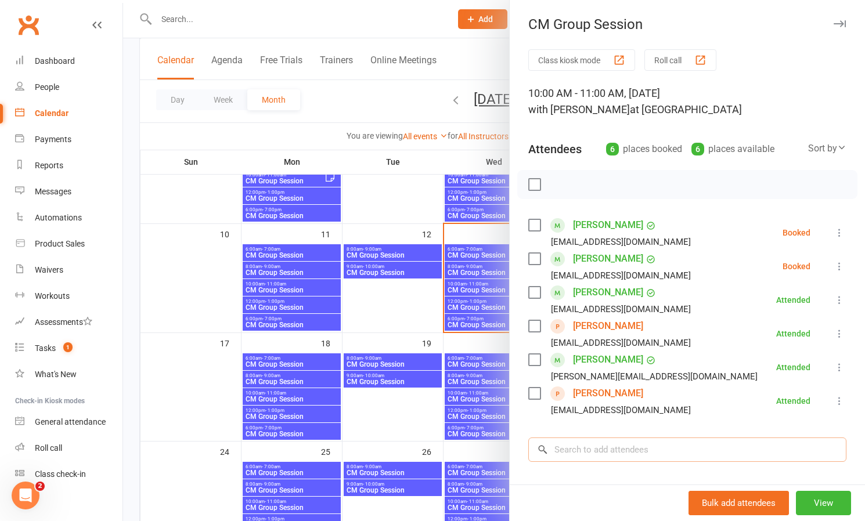
click at [643, 452] on input "search" at bounding box center [687, 450] width 318 height 24
drag, startPoint x: 533, startPoint y: 446, endPoint x: 514, endPoint y: 445, distance: 18.6
click at [514, 445] on div "Class kiosk mode Roll call 10:00 AM - 11:00 AM, [DATE] with [PERSON_NAME] at Na…" at bounding box center [687, 337] width 355 height 577
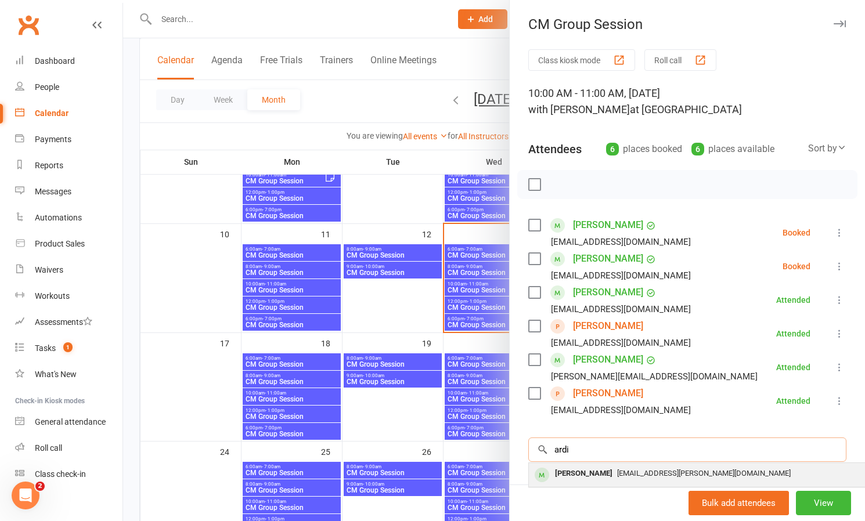
type input "ardi"
click at [569, 473] on div "[PERSON_NAME]" at bounding box center [584, 474] width 67 height 17
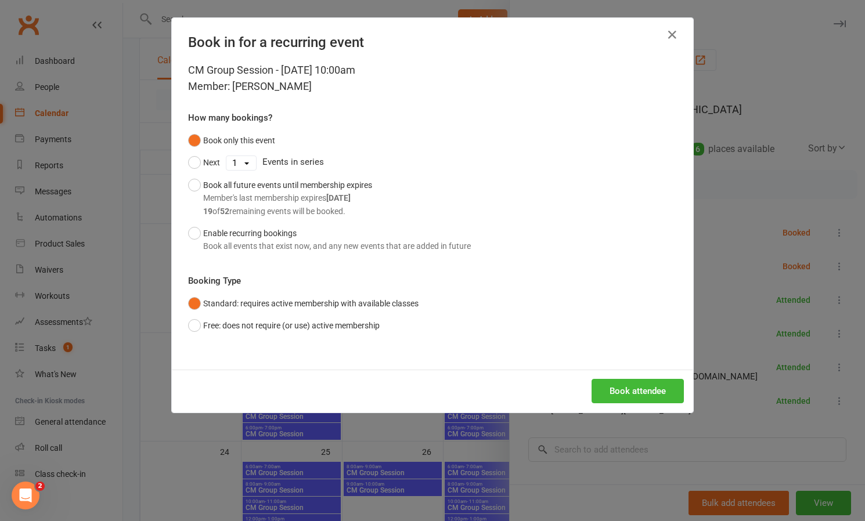
click at [638, 389] on button "Book attendee" at bounding box center [638, 391] width 92 height 24
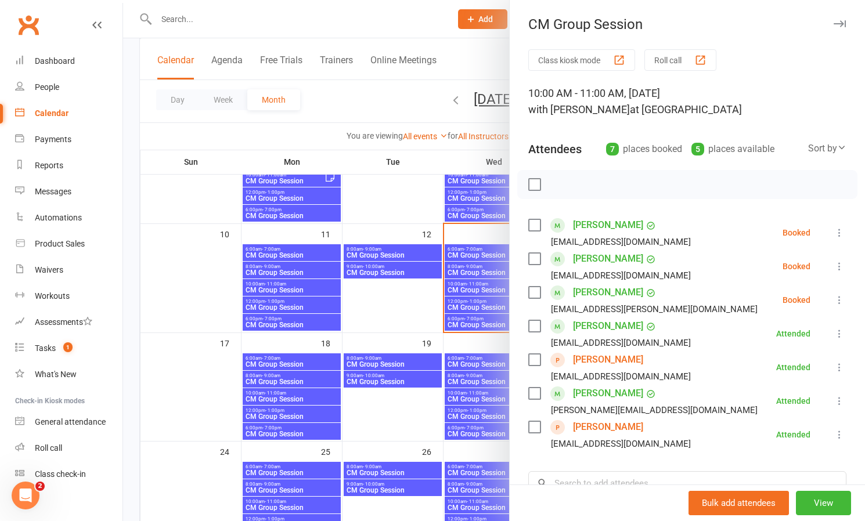
scroll to position [25, 0]
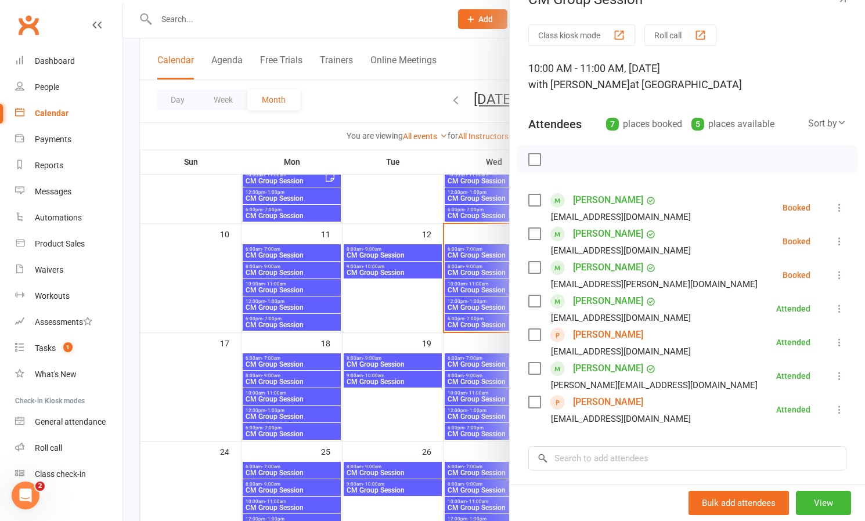
click at [836, 205] on icon at bounding box center [840, 208] width 12 height 12
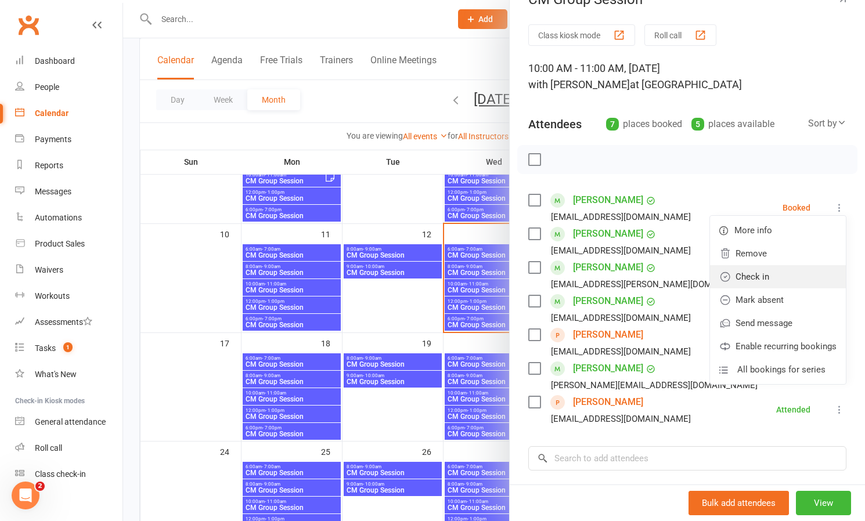
click at [771, 275] on link "Check in" at bounding box center [778, 276] width 136 height 23
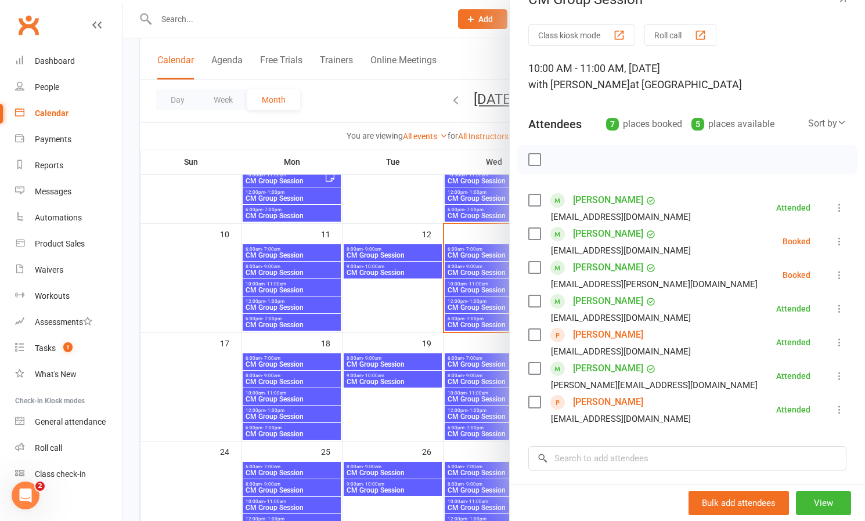
click at [848, 274] on div "Class kiosk mode Roll call 10:00 AM - 11:00 AM, [DATE] with [PERSON_NAME] at Na…" at bounding box center [687, 329] width 355 height 611
click at [838, 272] on icon at bounding box center [840, 275] width 12 height 12
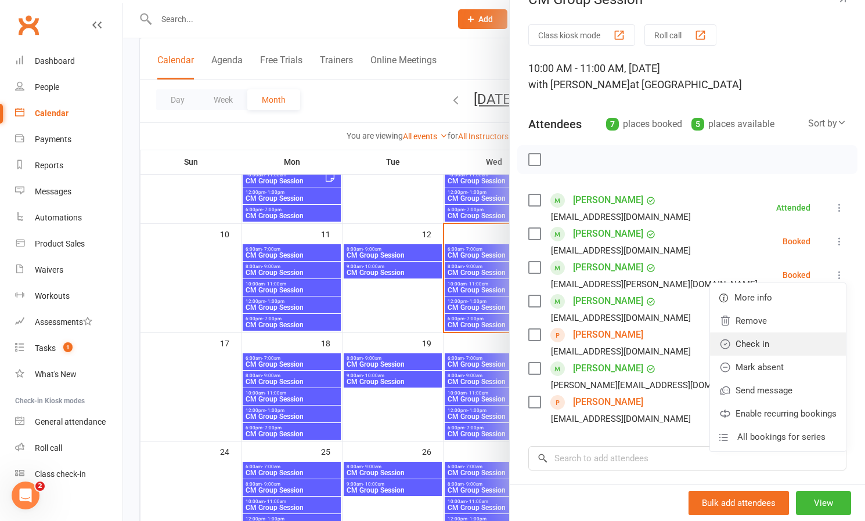
click at [770, 343] on link "Check in" at bounding box center [778, 344] width 136 height 23
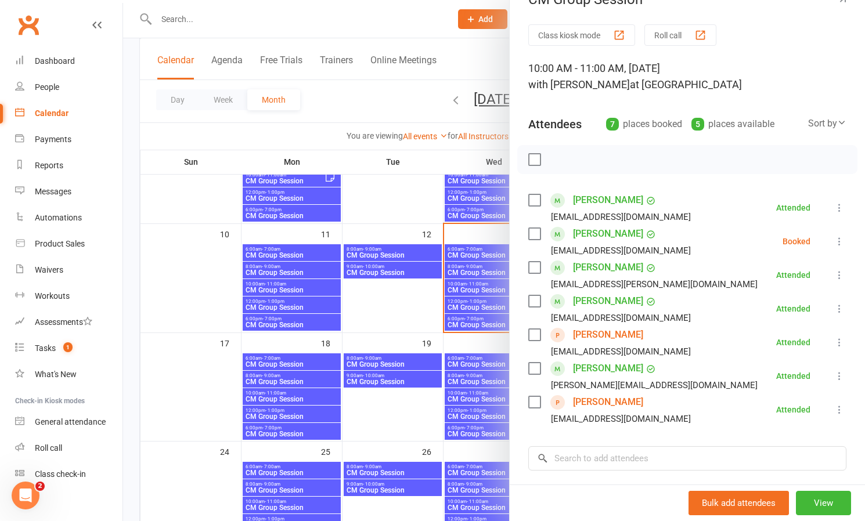
click at [433, 308] on div at bounding box center [494, 260] width 742 height 521
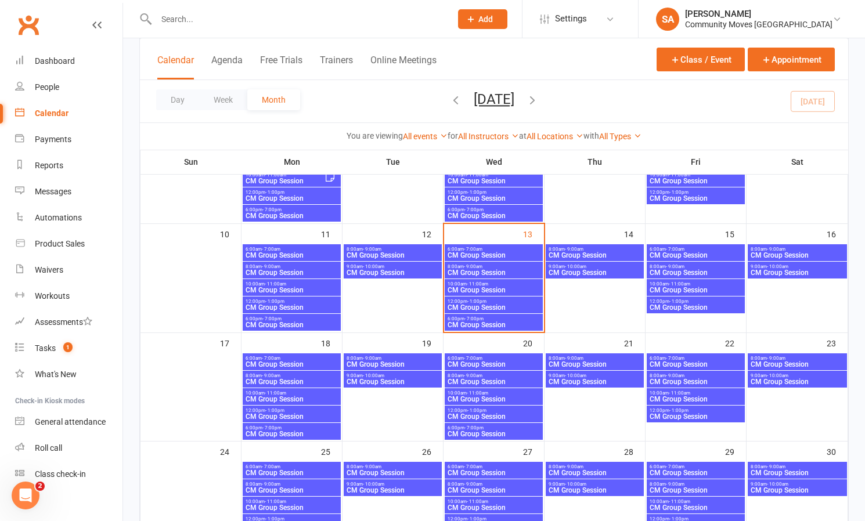
scroll to position [249, 0]
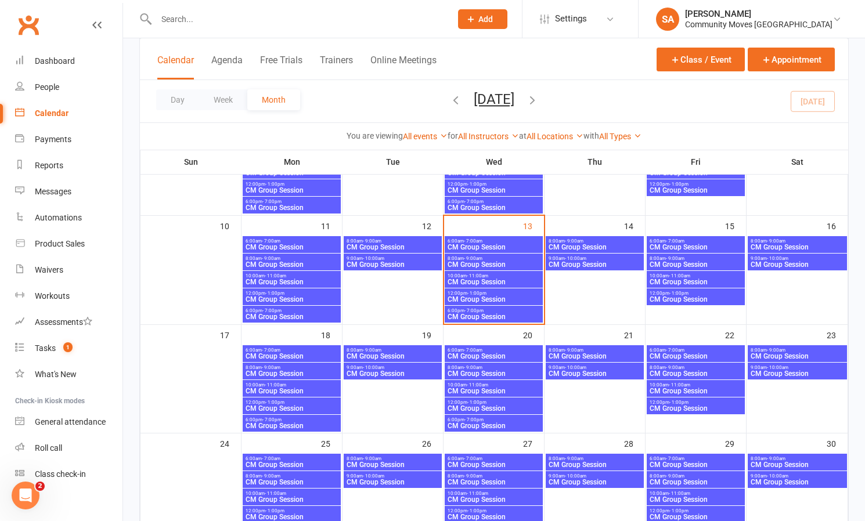
click at [476, 293] on span "- 1:00pm" at bounding box center [476, 293] width 19 height 5
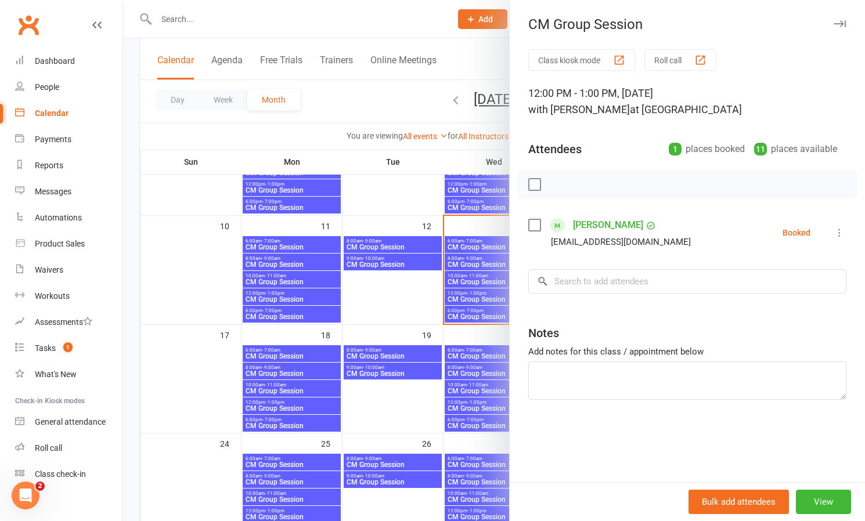
click at [472, 261] on div at bounding box center [494, 260] width 742 height 521
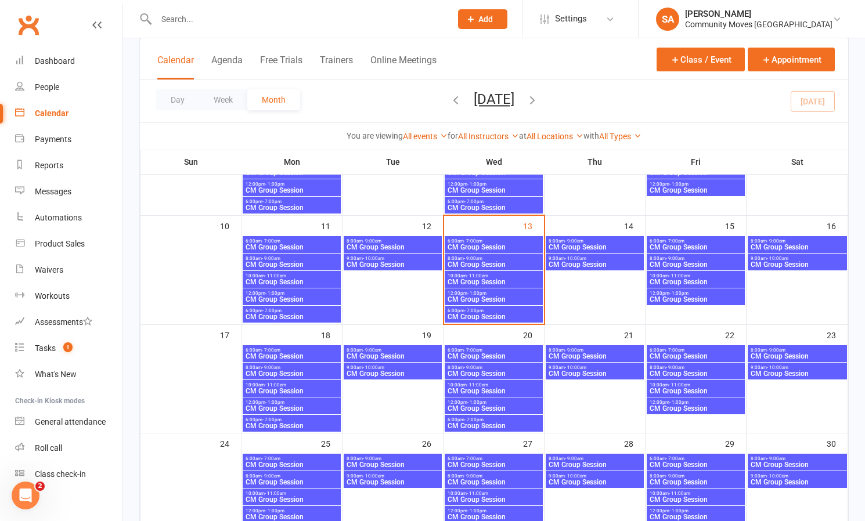
click at [465, 279] on span "CM Group Session" at bounding box center [493, 282] width 93 height 7
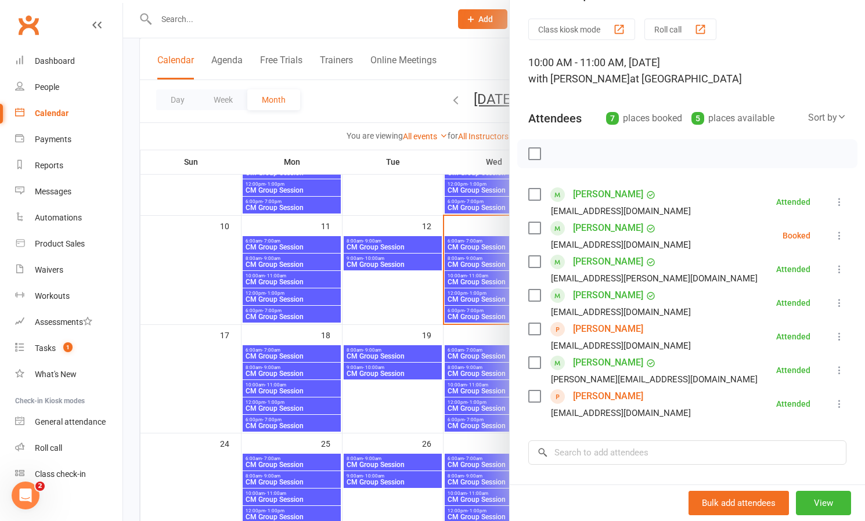
scroll to position [34, 0]
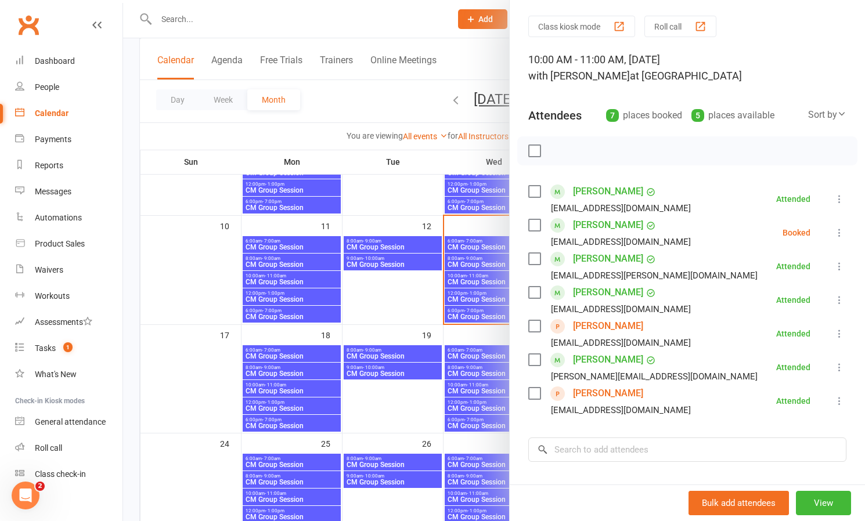
click at [840, 232] on icon at bounding box center [840, 233] width 12 height 12
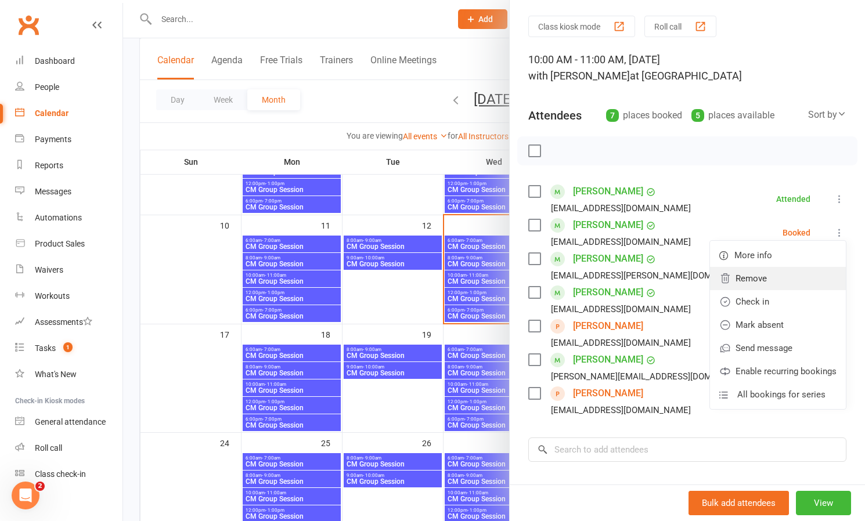
scroll to position [249, 0]
click at [644, 454] on input "search" at bounding box center [687, 450] width 318 height 24
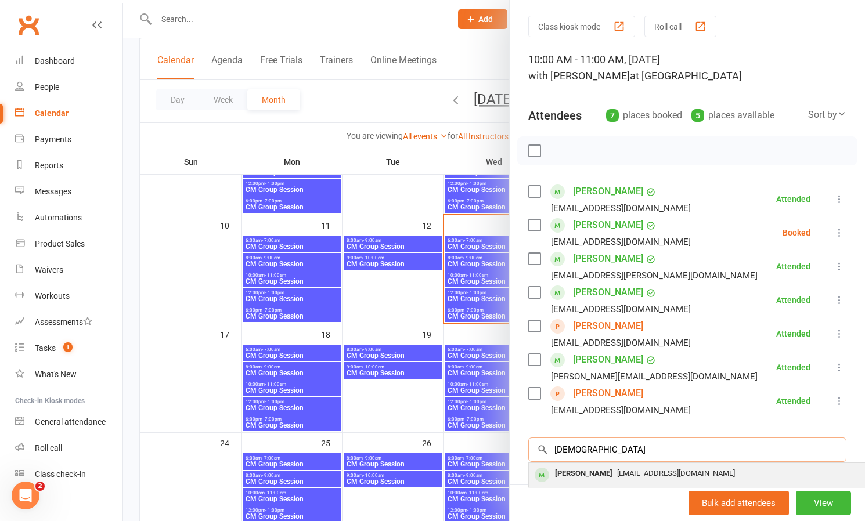
type input "[DEMOGRAPHIC_DATA]"
click at [605, 473] on div "[PERSON_NAME]" at bounding box center [584, 474] width 67 height 17
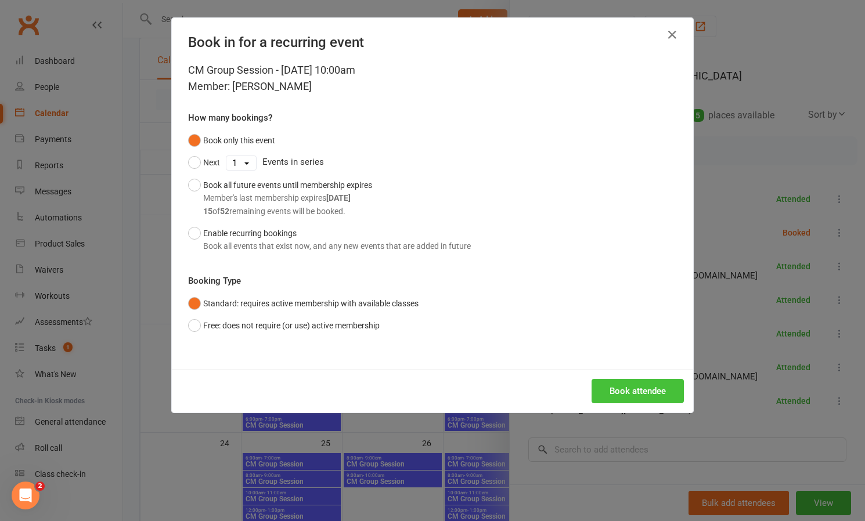
click at [612, 387] on button "Book attendee" at bounding box center [638, 391] width 92 height 24
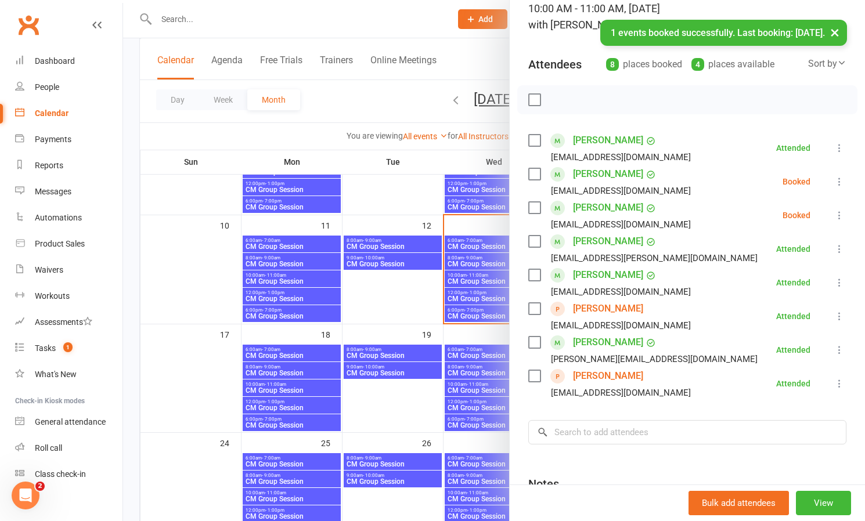
scroll to position [85, 0]
click at [49, 91] on div "People" at bounding box center [47, 86] width 24 height 9
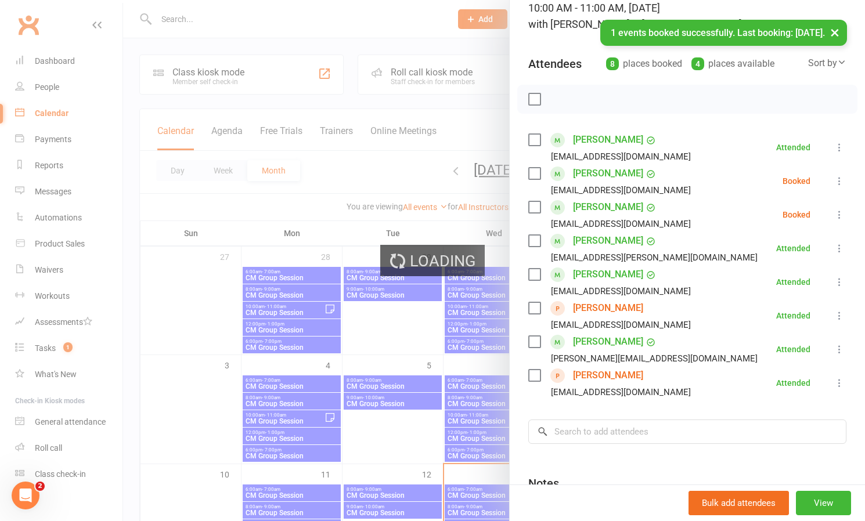
select select "100"
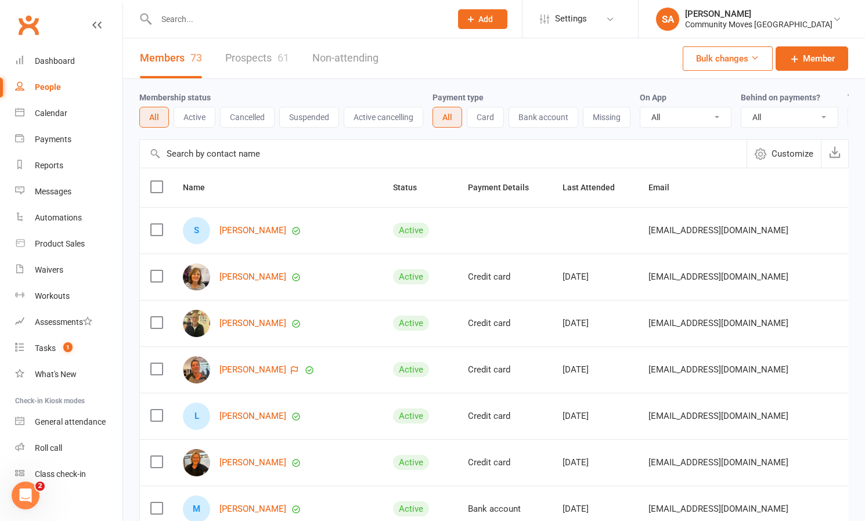
click at [221, 20] on input "text" at bounding box center [298, 19] width 290 height 16
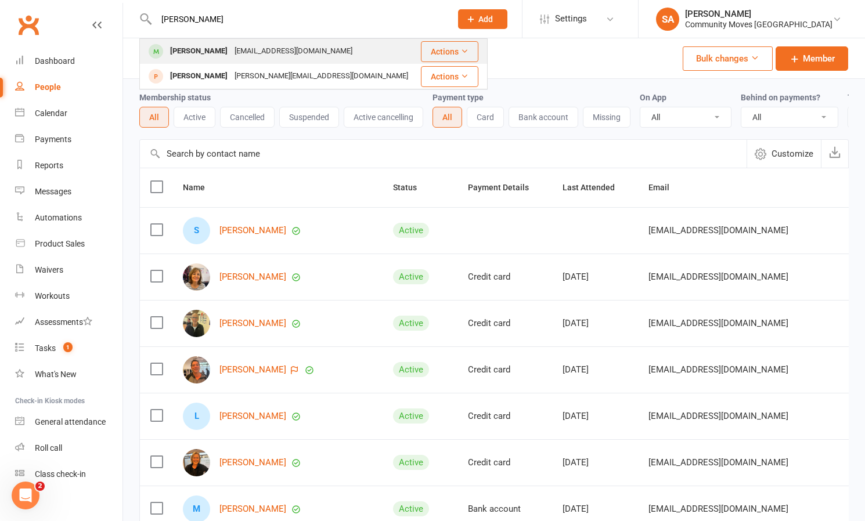
type input "[PERSON_NAME]"
click at [217, 49] on div "[PERSON_NAME]" at bounding box center [199, 51] width 64 height 17
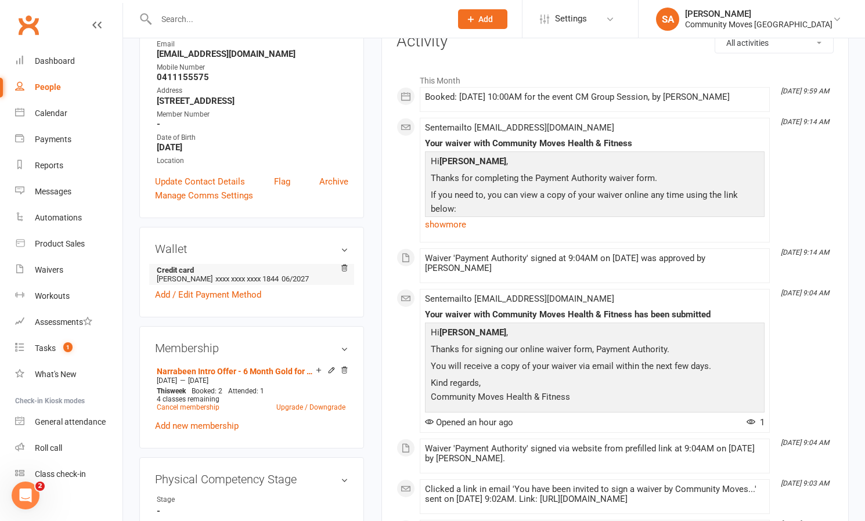
scroll to position [165, 0]
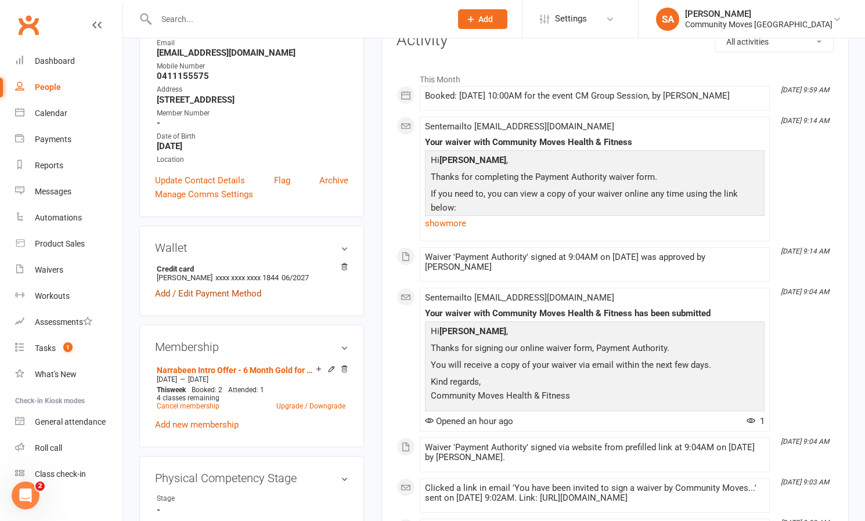
click at [186, 293] on link "Add / Edit Payment Method" at bounding box center [208, 294] width 106 height 14
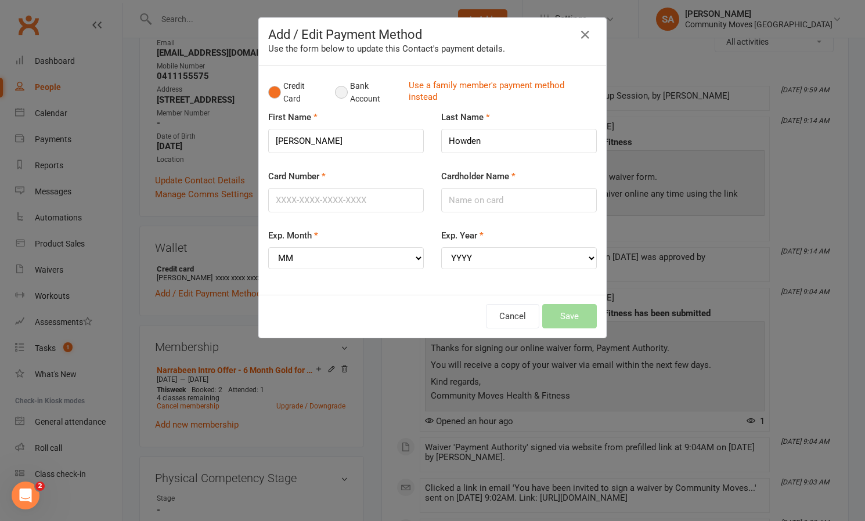
click at [344, 92] on button "Bank Account" at bounding box center [367, 92] width 64 height 35
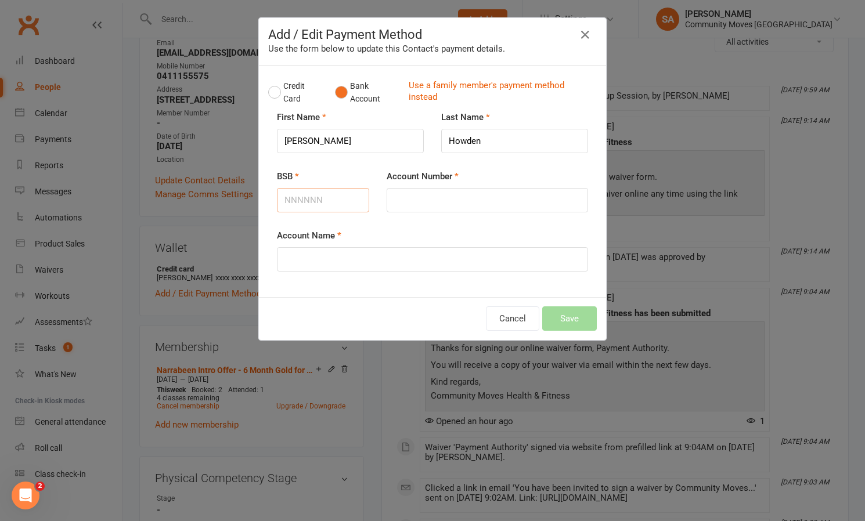
click at [323, 199] on input "BSB" at bounding box center [323, 200] width 92 height 24
click at [473, 192] on input "Account Number" at bounding box center [488, 200] width 202 height 24
type input "[PERSON_NAME]"
click at [323, 199] on input "BSB" at bounding box center [323, 200] width 92 height 24
click at [361, 269] on input "Account Name" at bounding box center [432, 259] width 311 height 24
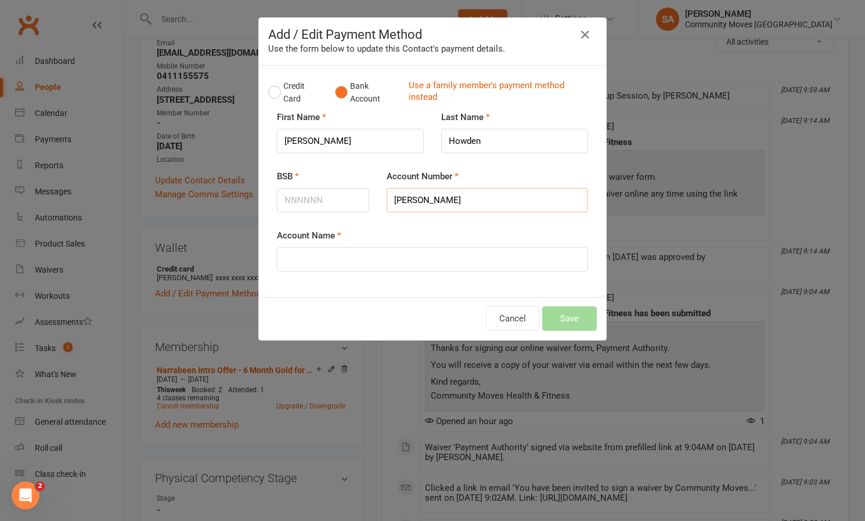
drag, startPoint x: 476, startPoint y: 206, endPoint x: 387, endPoint y: 190, distance: 90.3
click at [387, 190] on input "[PERSON_NAME]" at bounding box center [488, 200] width 202 height 24
click at [349, 254] on input "Account Name" at bounding box center [432, 259] width 311 height 24
paste input "[PERSON_NAME]"
type input "[PERSON_NAME]"
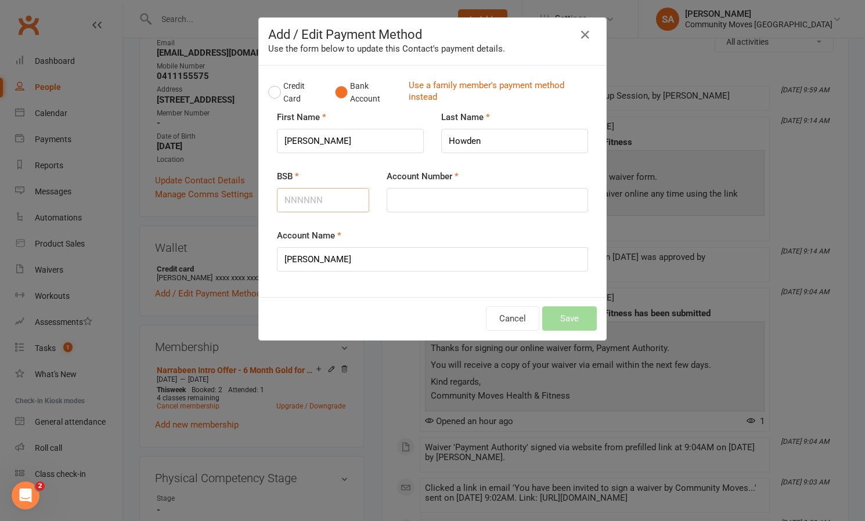
click at [325, 200] on input "BSB" at bounding box center [323, 200] width 92 height 24
type input "082492"
click at [469, 200] on input "Account Number" at bounding box center [488, 200] width 202 height 24
type input "644353557"
click at [564, 318] on button "Save" at bounding box center [569, 319] width 55 height 24
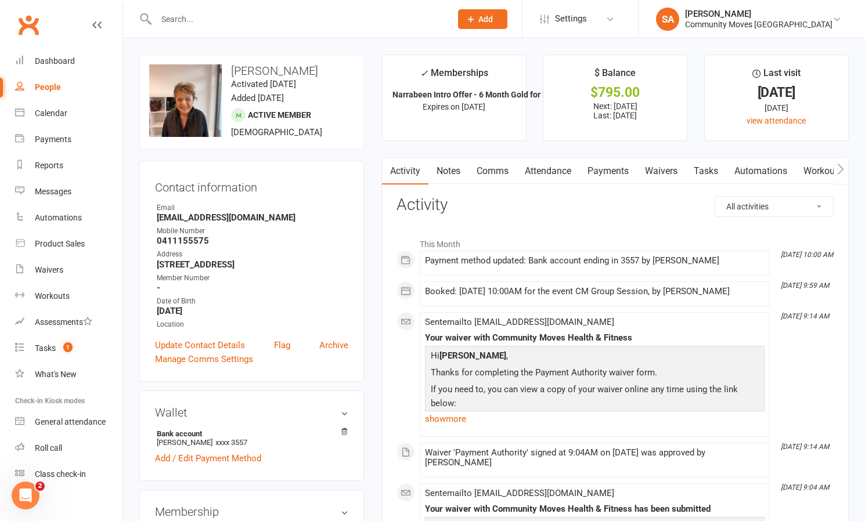
scroll to position [0, 0]
click at [618, 168] on link "Payments" at bounding box center [608, 171] width 57 height 27
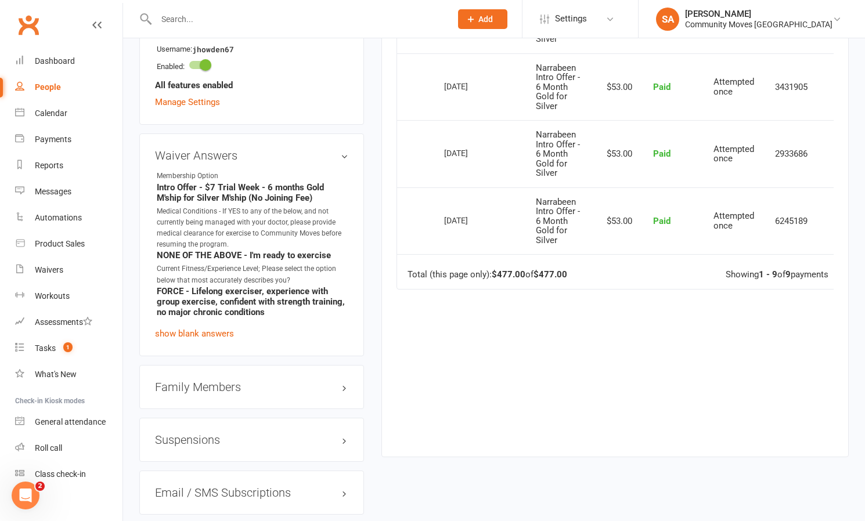
scroll to position [714, 0]
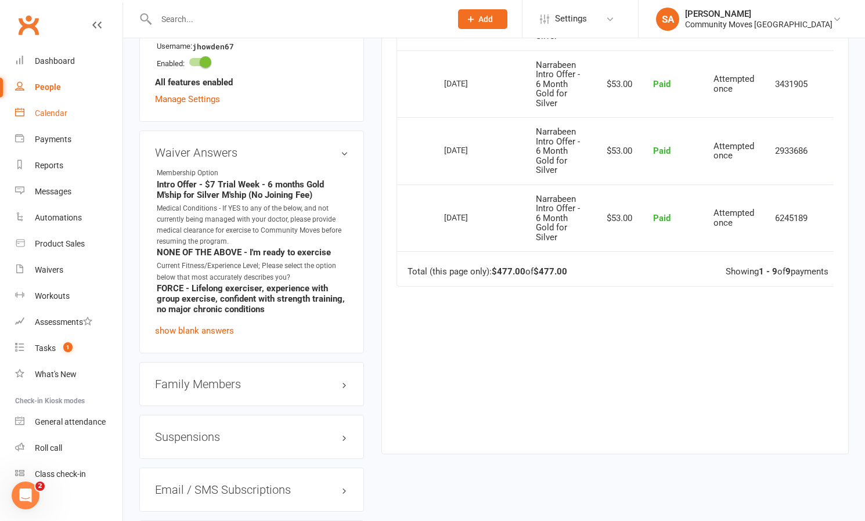
click at [42, 110] on div "Calendar" at bounding box center [51, 113] width 33 height 9
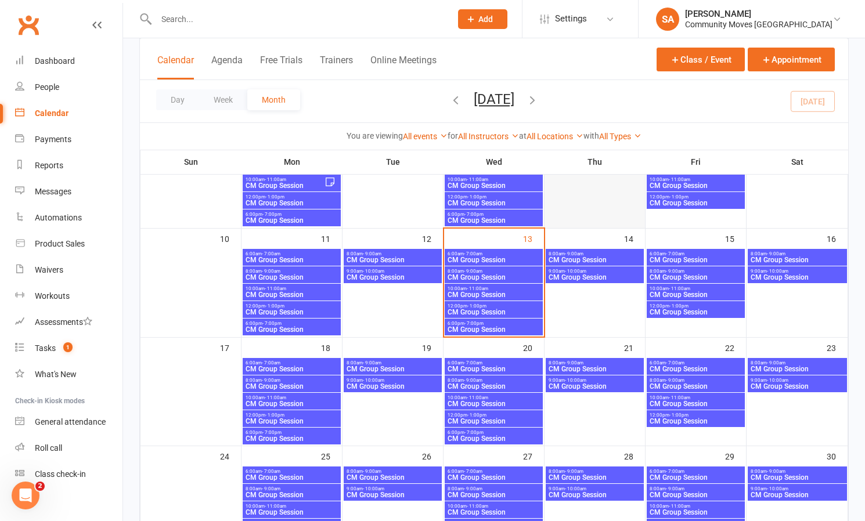
scroll to position [261, 0]
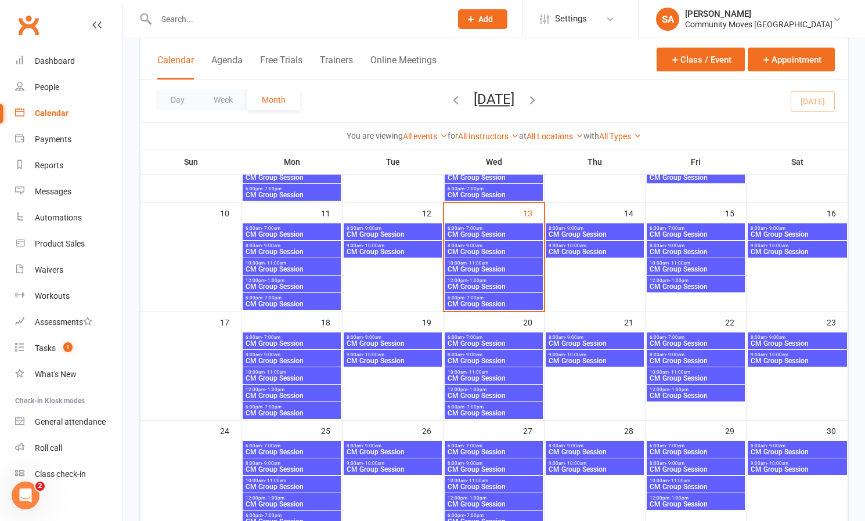
click at [471, 267] on span "CM Group Session" at bounding box center [493, 269] width 93 height 7
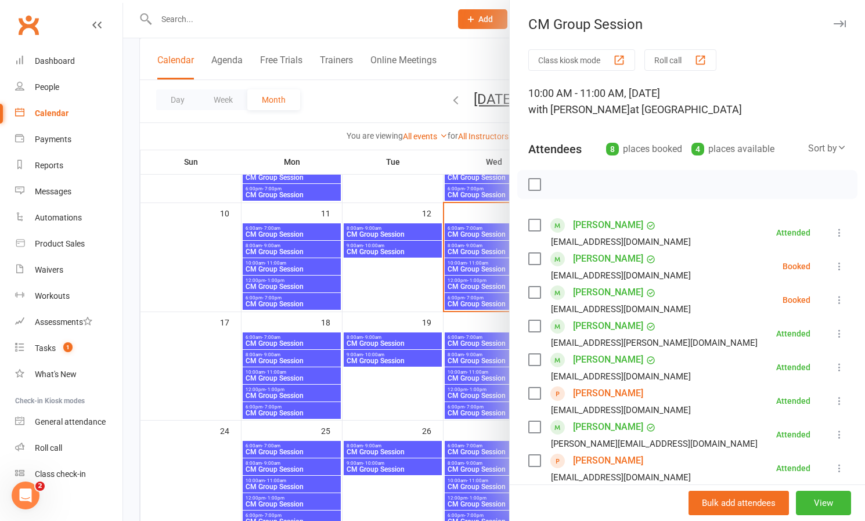
click at [835, 264] on icon at bounding box center [840, 267] width 12 height 12
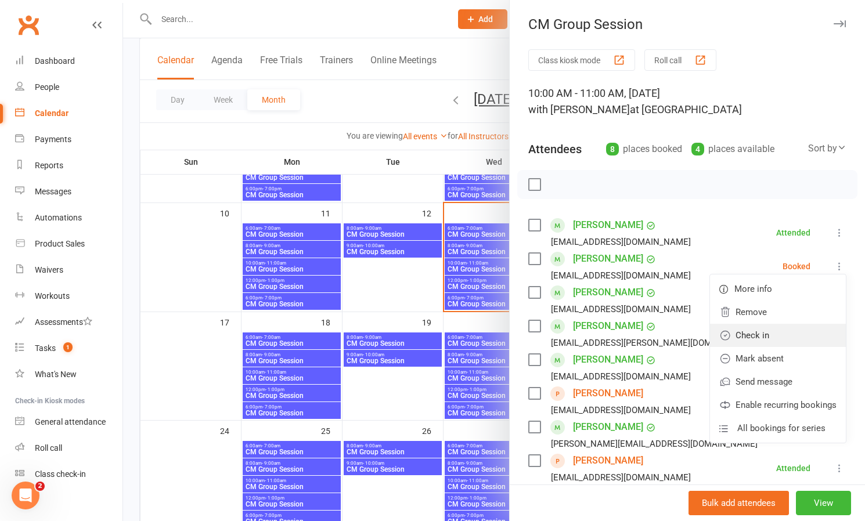
click at [757, 336] on link "Check in" at bounding box center [778, 335] width 136 height 23
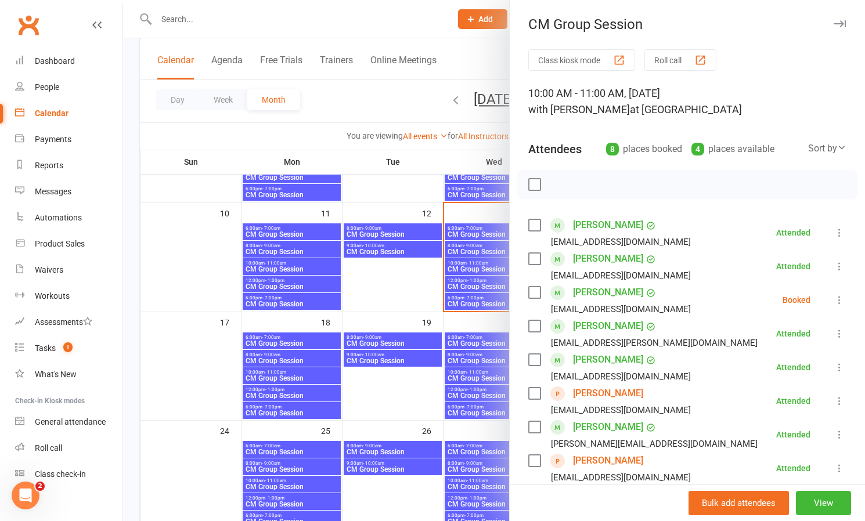
click at [840, 298] on icon at bounding box center [840, 300] width 12 height 12
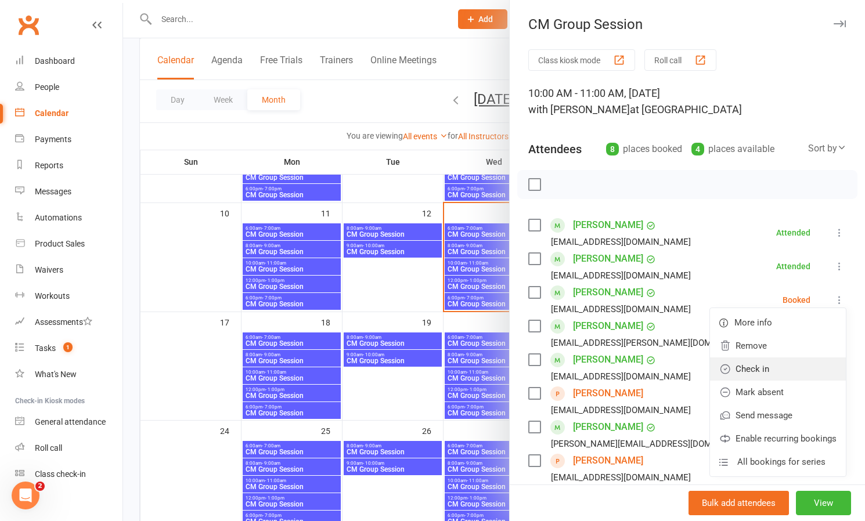
click at [760, 367] on link "Check in" at bounding box center [778, 369] width 136 height 23
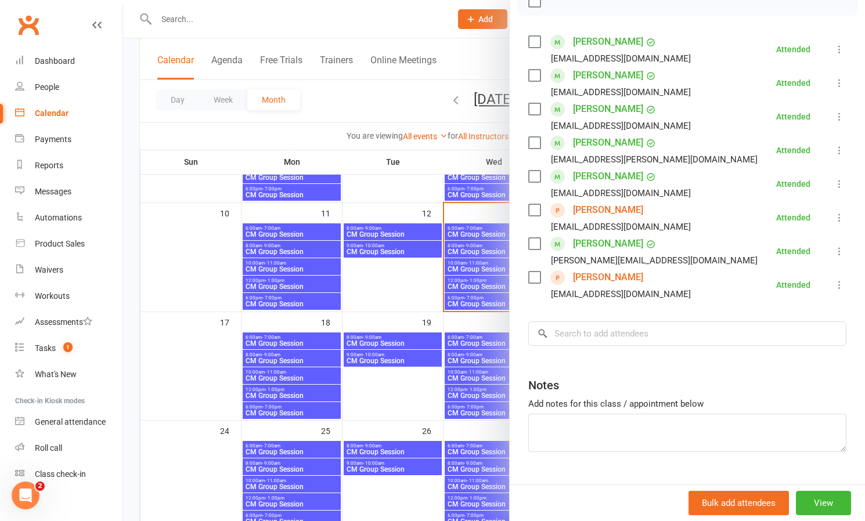
scroll to position [184, 0]
